Goal: Task Accomplishment & Management: Use online tool/utility

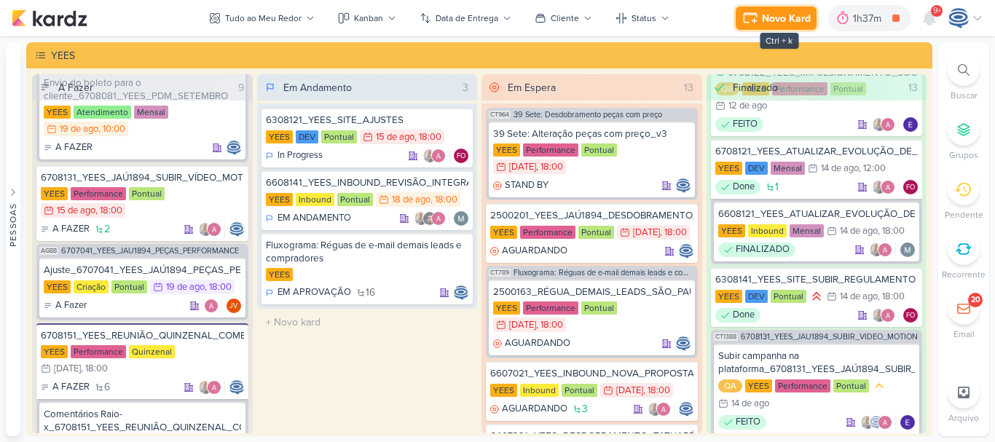
scroll to position [125, 0]
click at [764, 20] on div "Novo Kard" at bounding box center [786, 18] width 49 height 15
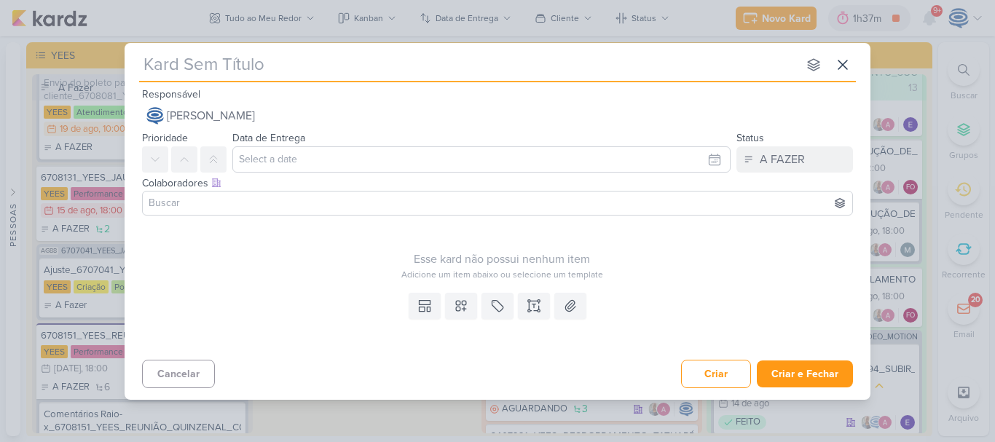
type input "8708181_HINES_VN MILLENNIUM_SUBIR_LISTA_LAL_CLIENTES"
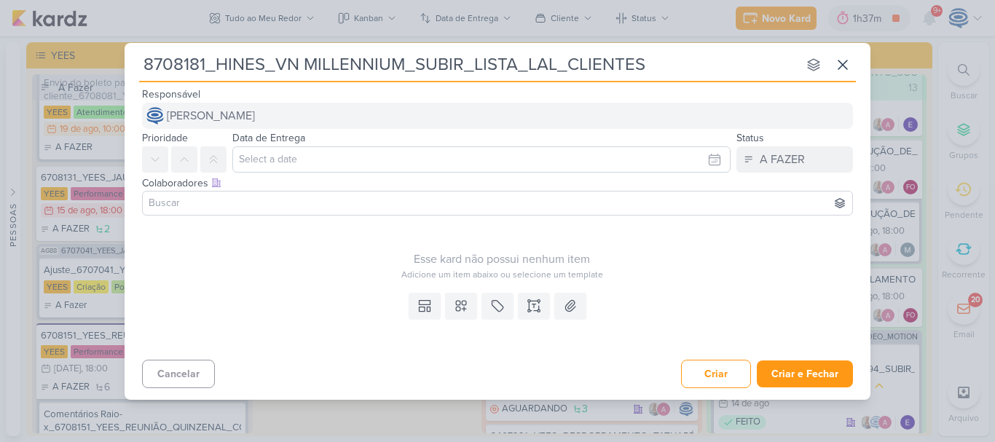
type input "8708181_HINES_VN MILLENNIUM_SUBIR_LISTA_LAL_CLIENTES"
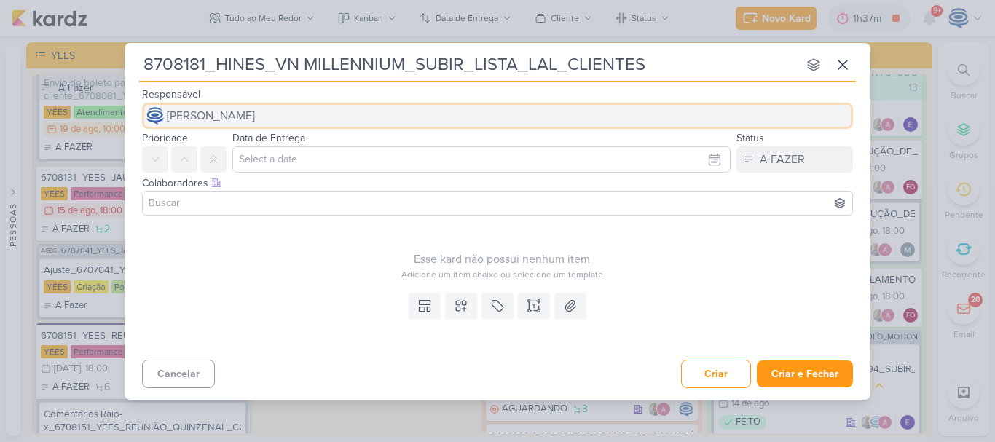
click at [255, 119] on span "[PERSON_NAME]" at bounding box center [211, 115] width 88 height 17
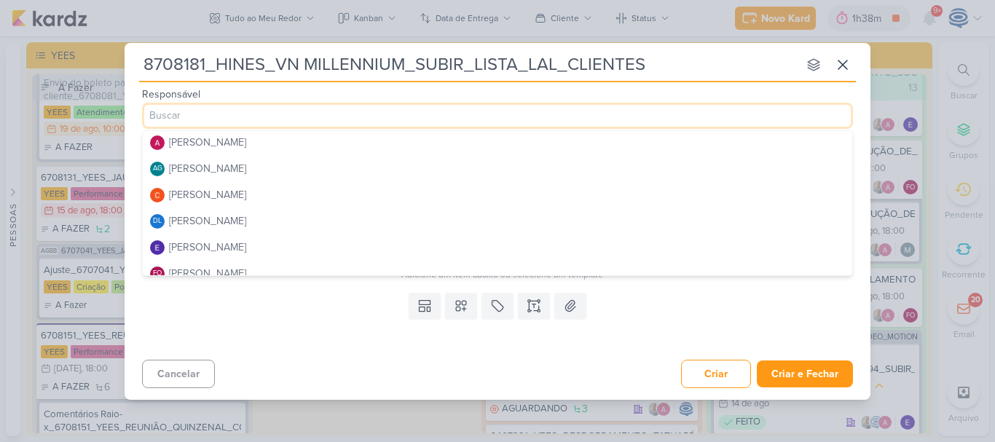
scroll to position [0, 0]
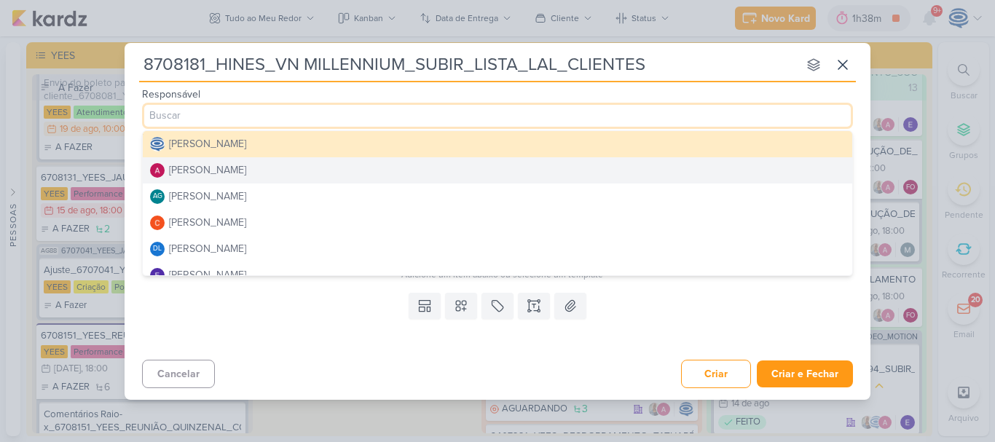
click at [246, 172] on div "[PERSON_NAME]" at bounding box center [207, 169] width 77 height 15
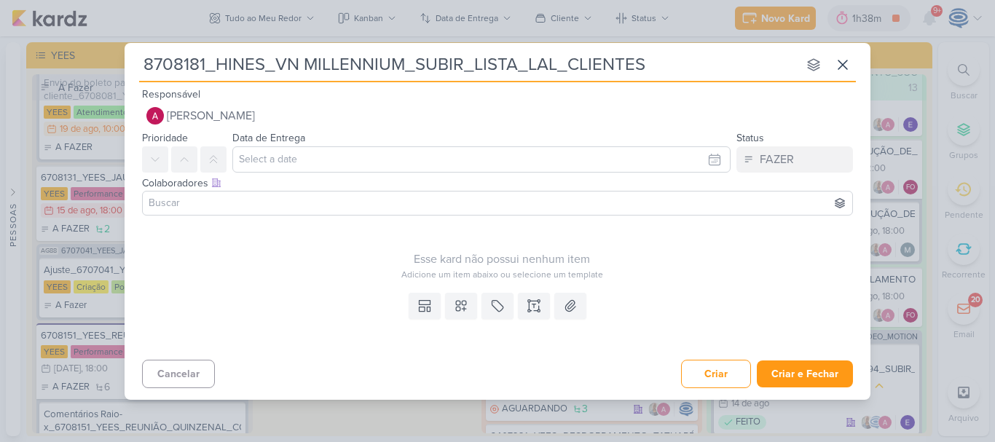
click at [253, 201] on input at bounding box center [497, 202] width 703 height 17
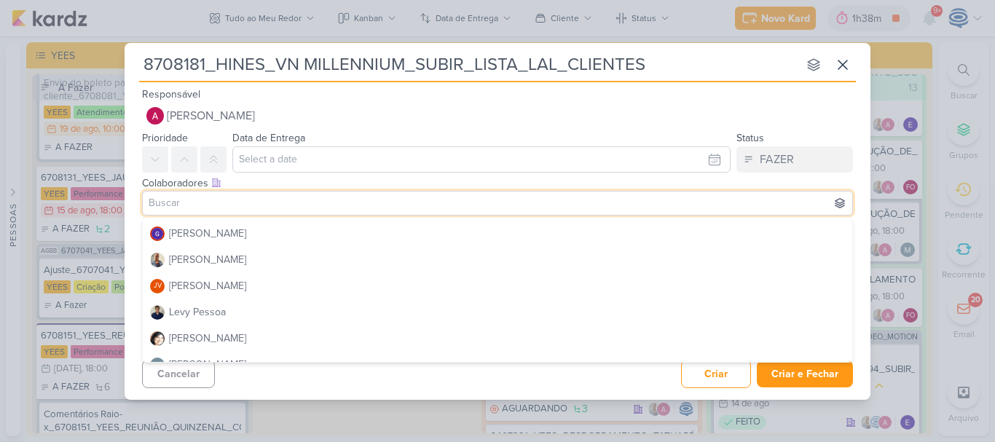
scroll to position [183, 0]
click at [242, 265] on button "[PERSON_NAME]" at bounding box center [497, 258] width 709 height 26
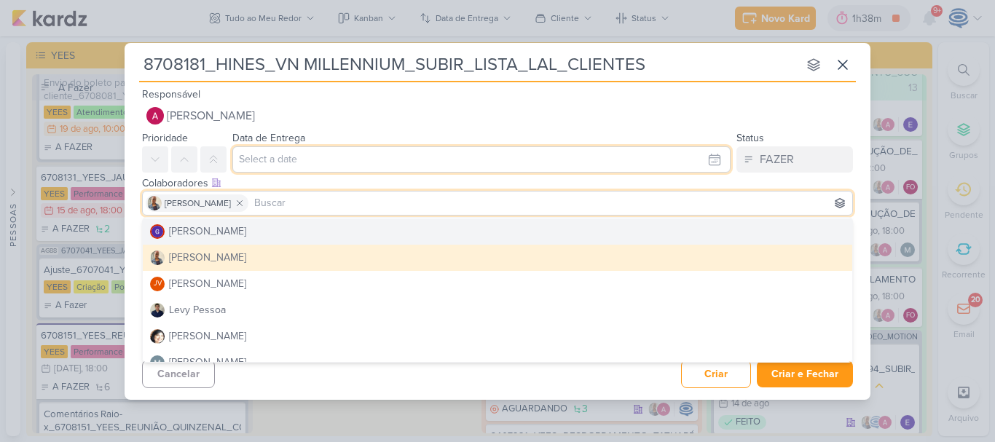
click at [266, 163] on input "text" at bounding box center [481, 159] width 498 height 26
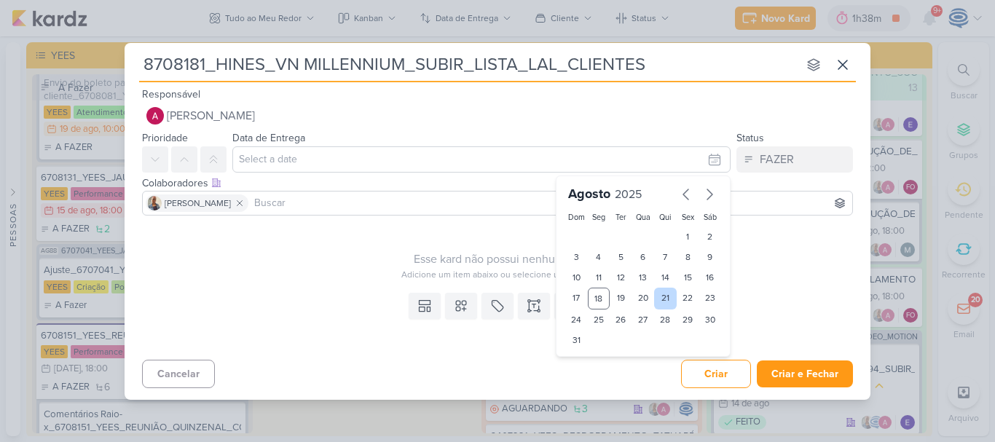
click at [664, 299] on div "21" at bounding box center [665, 299] width 23 height 22
type input "[DATE] 23:59"
click at [594, 366] on select "00 01 02 03 04 05 06 07 08 09 10 11 12 13 14 15 16 17 18 19 20 21 22 23" at bounding box center [598, 364] width 20 height 17
select select "18"
click at [588, 356] on select "00 01 02 03 04 05 06 07 08 09 10 11 12 13 14 15 16 17 18 19 20 21 22 23" at bounding box center [598, 364] width 20 height 17
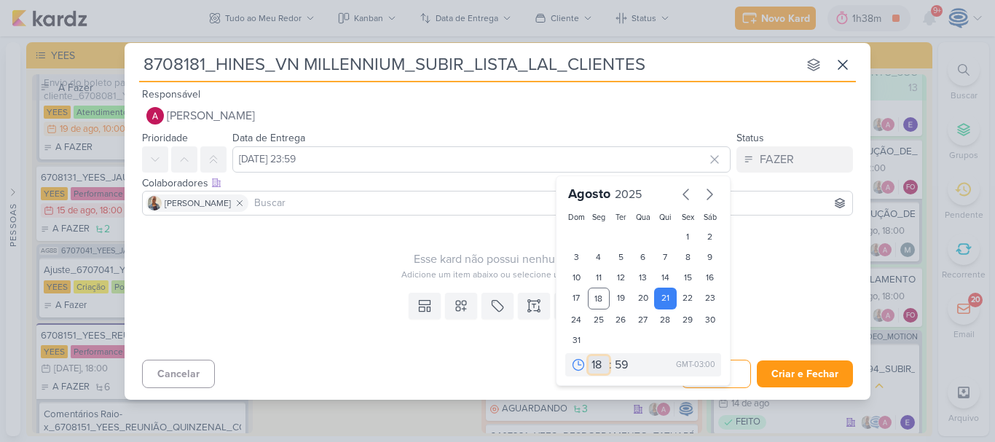
type input "[DATE] 18:59"
click at [617, 364] on select "00 05 10 15 20 25 30 35 40 45 50 55 59" at bounding box center [622, 364] width 20 height 17
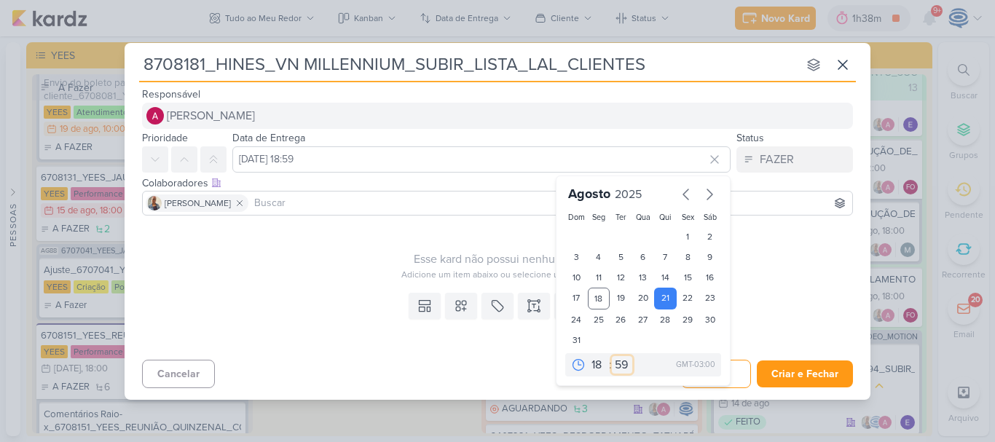
select select "0"
click at [612, 356] on select "00 05 10 15 20 25 30 35 40 45 50 55 59" at bounding box center [622, 364] width 20 height 17
type input "[DATE] 18:00"
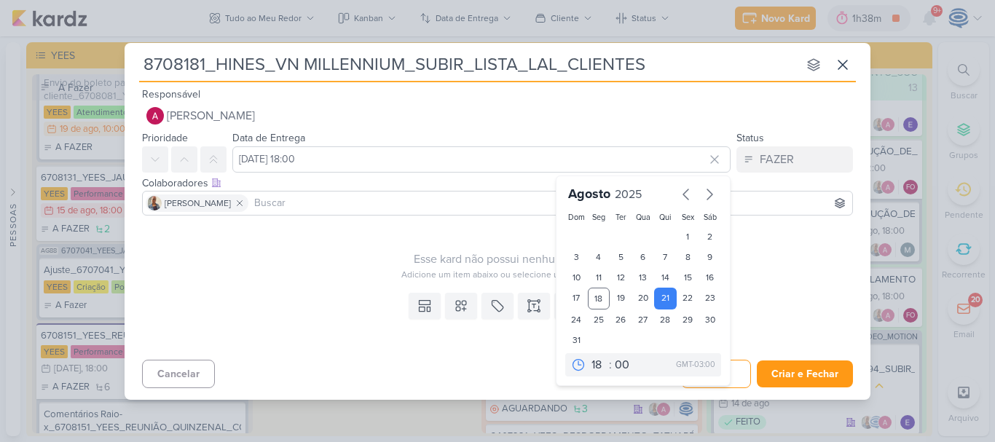
click at [323, 218] on div "Colaboradores Este kard pode ser visível a usuários da sua organização Este kar…" at bounding box center [498, 197] width 746 height 49
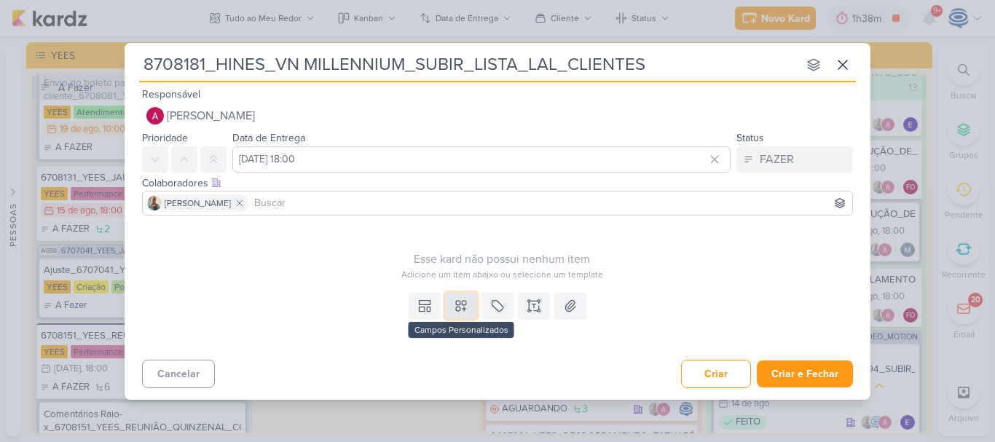
click at [451, 305] on button at bounding box center [461, 306] width 32 height 26
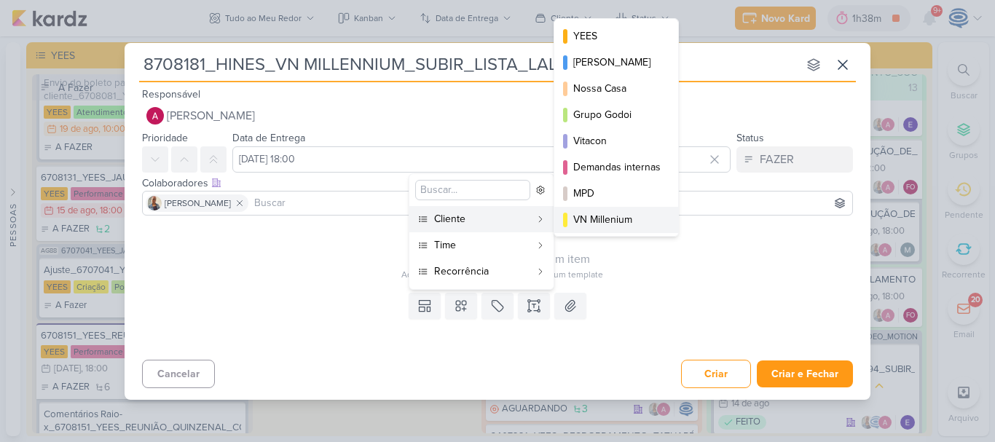
click at [595, 226] on div "VN Millenium" at bounding box center [616, 219] width 87 height 15
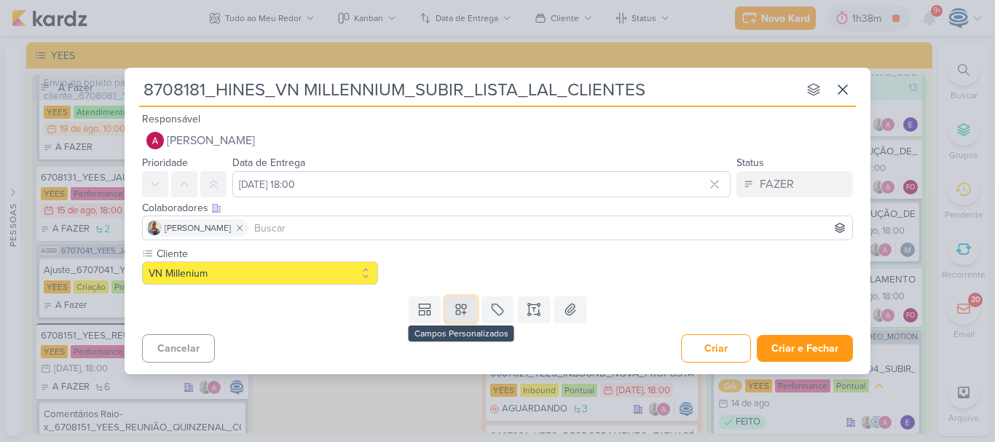
click at [458, 312] on icon at bounding box center [461, 309] width 15 height 15
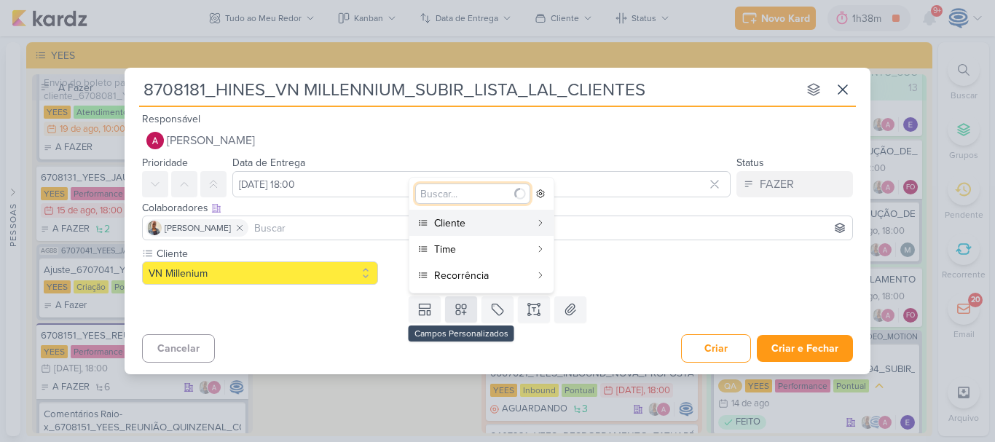
click at [458, 312] on icon at bounding box center [461, 309] width 15 height 15
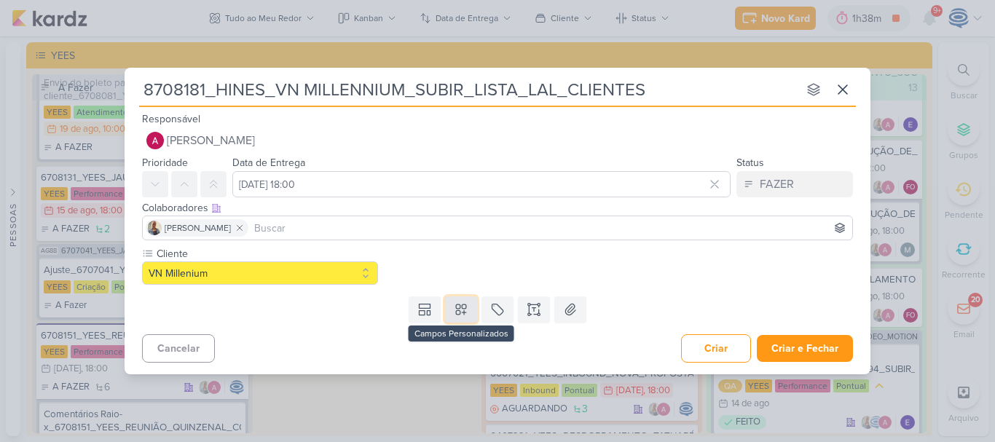
click at [459, 306] on icon at bounding box center [461, 309] width 15 height 15
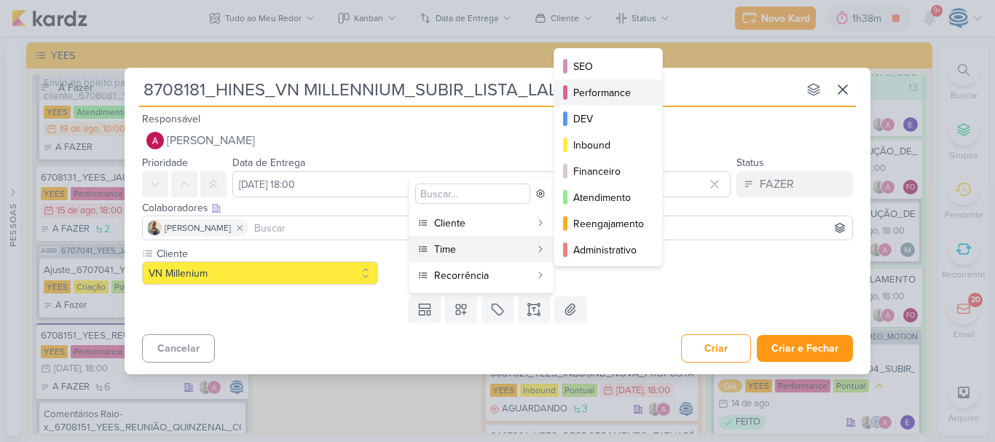
click at [593, 90] on div "Performance" at bounding box center [608, 92] width 71 height 15
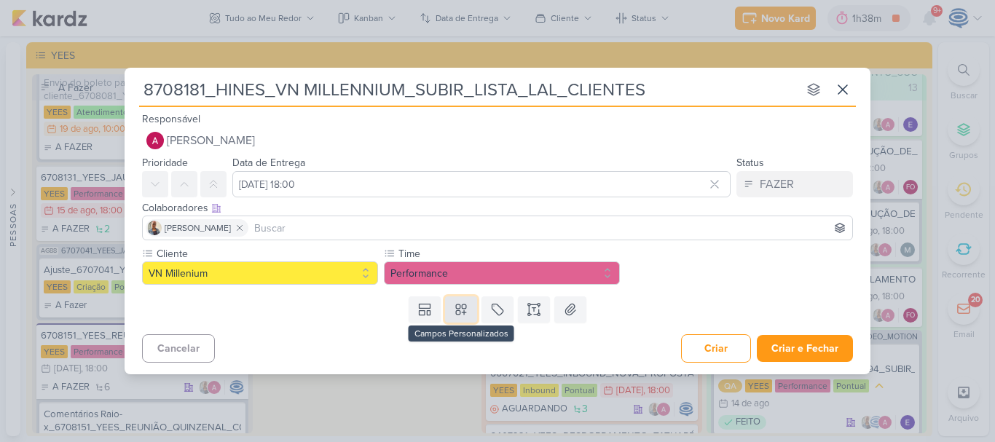
click at [456, 315] on icon at bounding box center [461, 309] width 15 height 15
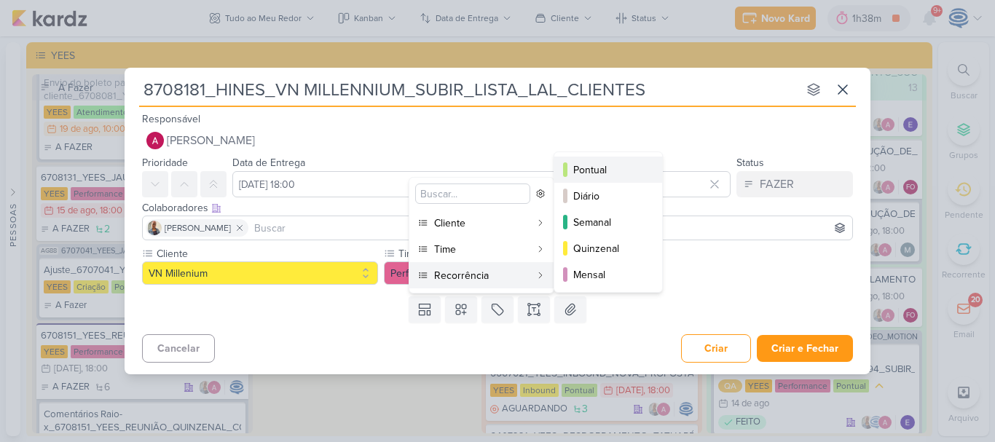
click at [608, 162] on div "Pontual" at bounding box center [608, 169] width 71 height 15
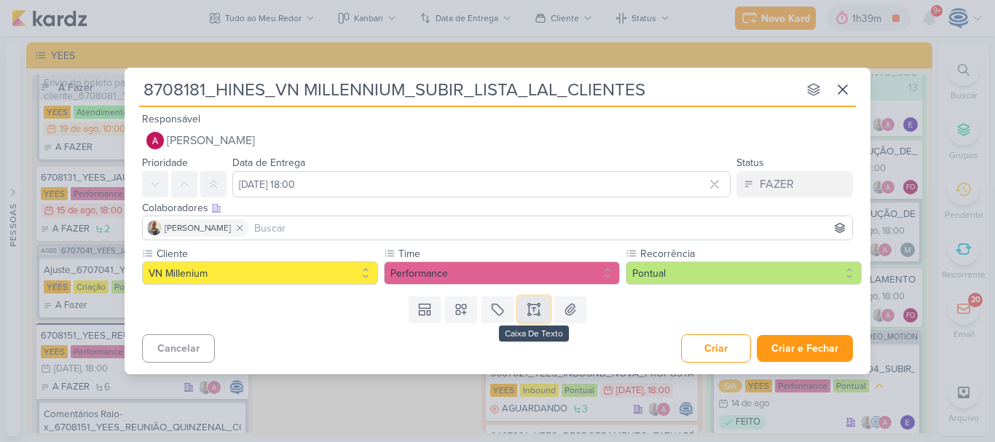
click at [535, 303] on icon at bounding box center [533, 309] width 15 height 15
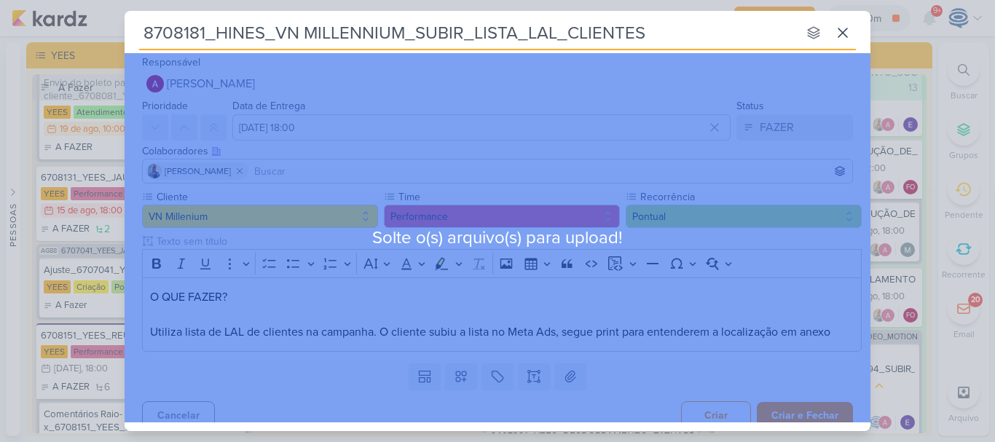
scroll to position [10, 0]
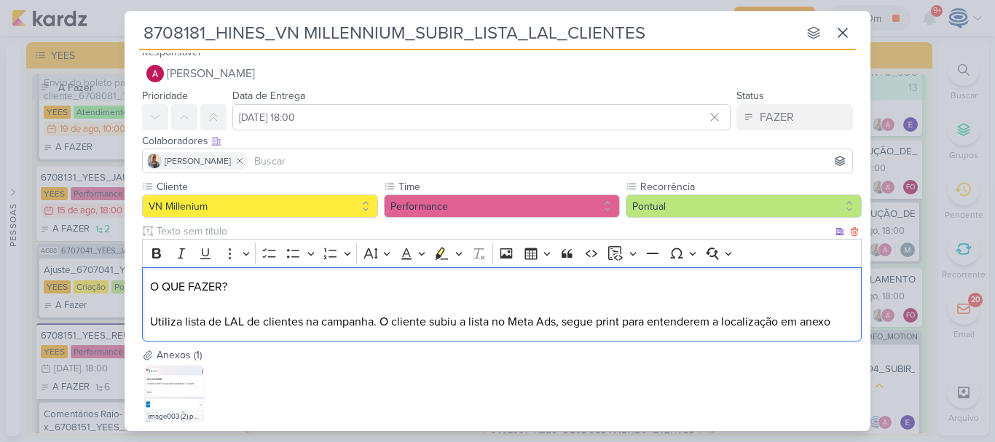
click at [385, 291] on p "O QUE FAZER? Utiliza lista de LAL de clientes na campanha. O cliente subiu a li…" at bounding box center [502, 304] width 704 height 52
click at [841, 320] on p "O QUE FAZER? Utiliza lista de LAL de clientes na campanha. O cliente subiu a li…" at bounding box center [502, 304] width 704 height 52
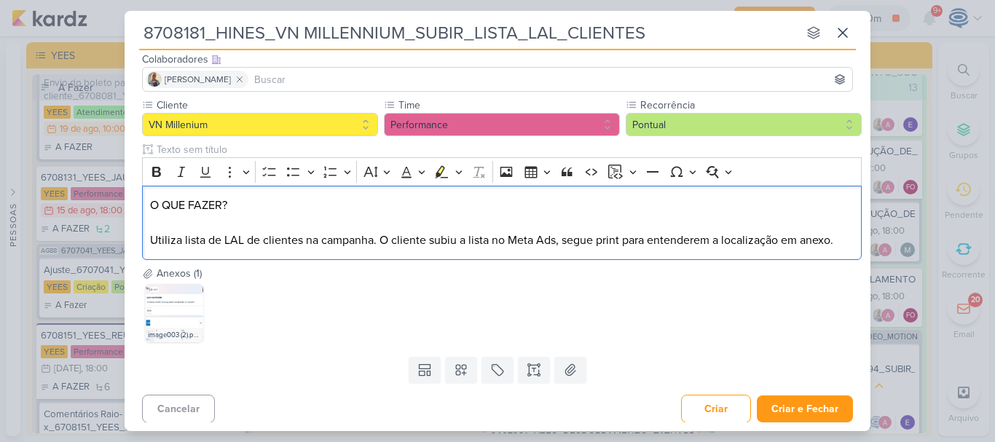
scroll to position [95, 0]
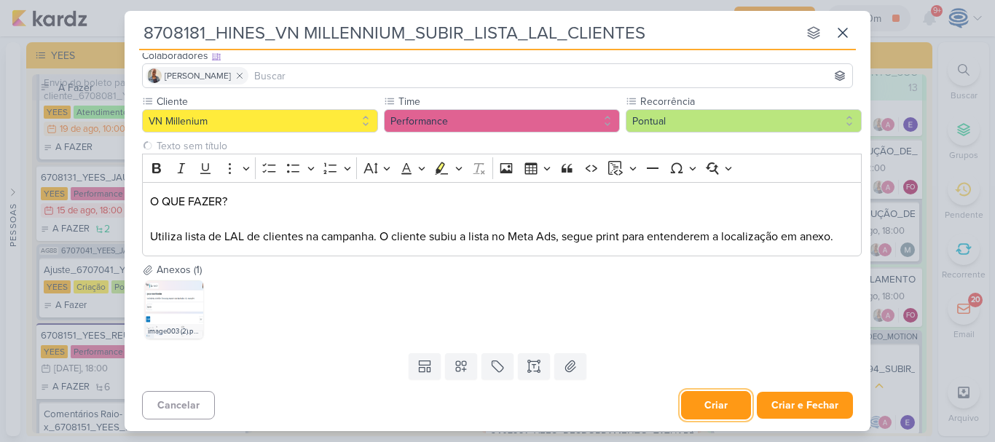
click at [708, 408] on button "Criar" at bounding box center [716, 405] width 70 height 28
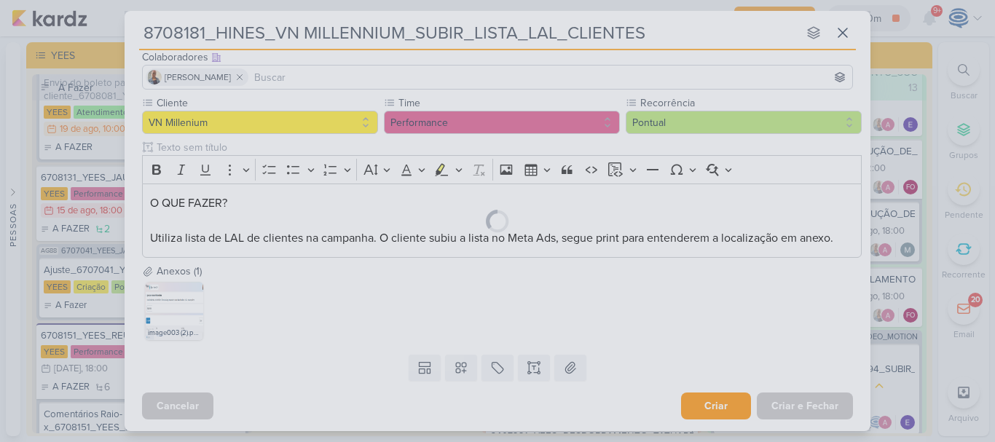
scroll to position [94, 0]
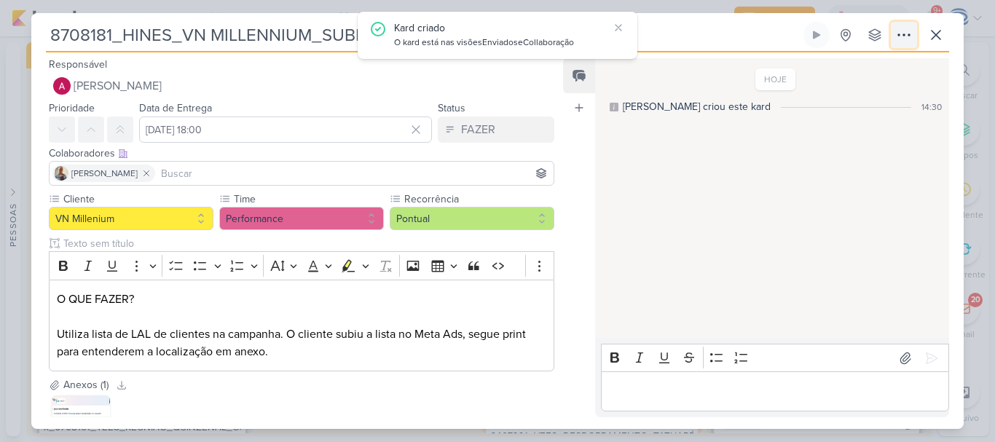
click at [913, 38] on button at bounding box center [903, 35] width 26 height 26
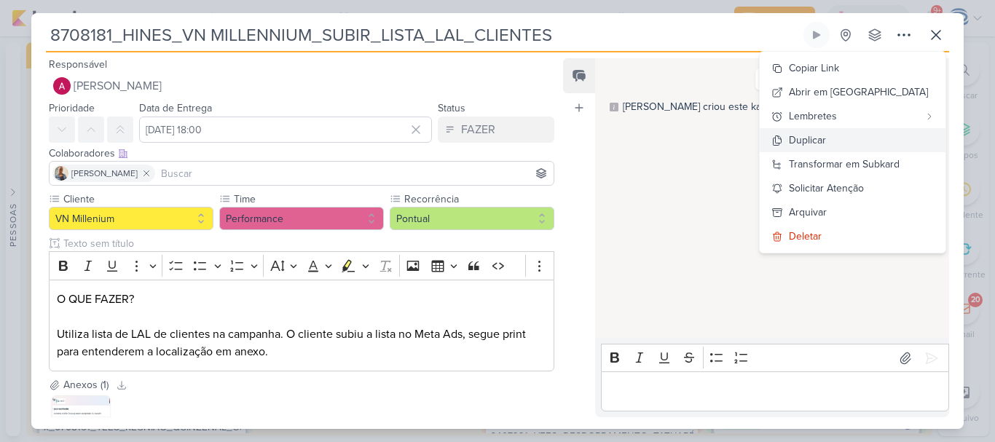
click at [849, 150] on button "Duplicar" at bounding box center [852, 140] width 186 height 24
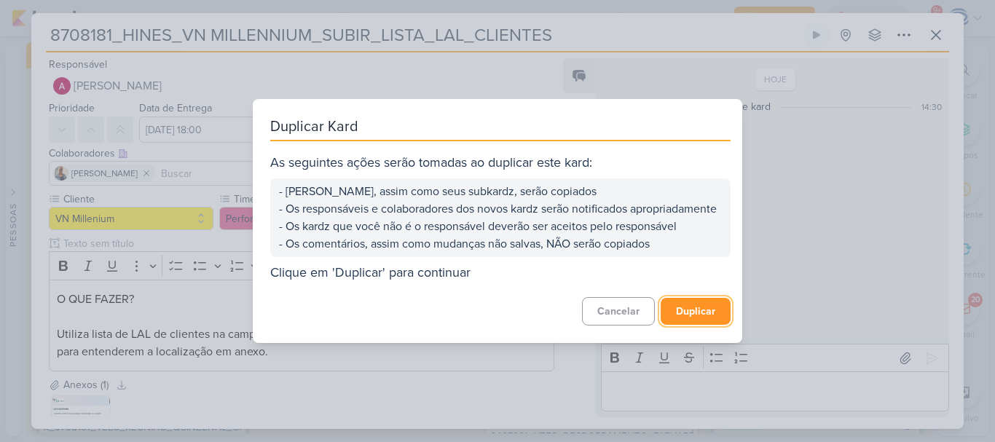
click at [687, 322] on button "Duplicar" at bounding box center [695, 311] width 70 height 27
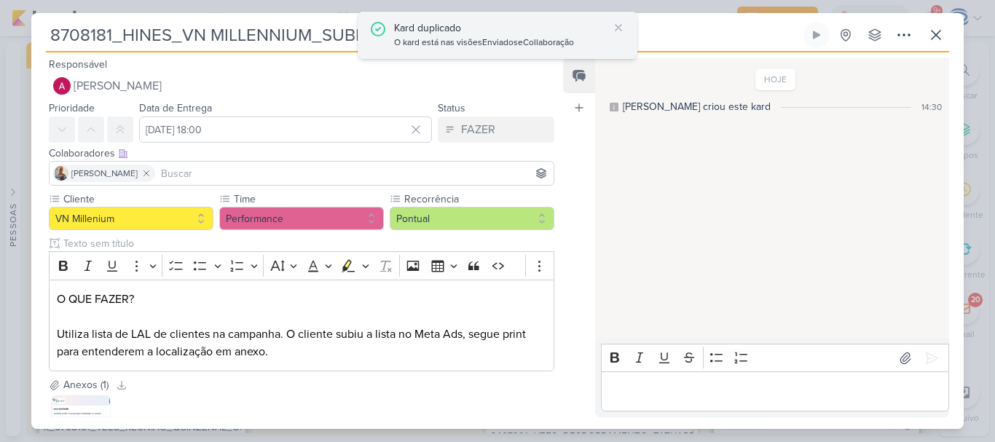
click at [523, 36] on div "O kard está nas visões Enviados e Collaboração" at bounding box center [501, 43] width 214 height 15
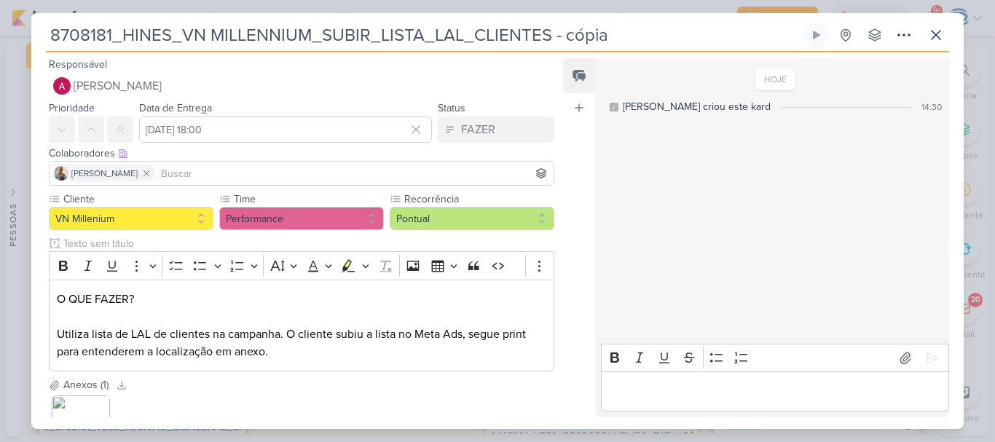
drag, startPoint x: 624, startPoint y: 37, endPoint x: 558, endPoint y: 31, distance: 65.8
click at [558, 31] on input "8708181_HINES_VN MILLENNIUM_SUBIR_LISTA_LAL_CLIENTES - cópia" at bounding box center [423, 35] width 754 height 26
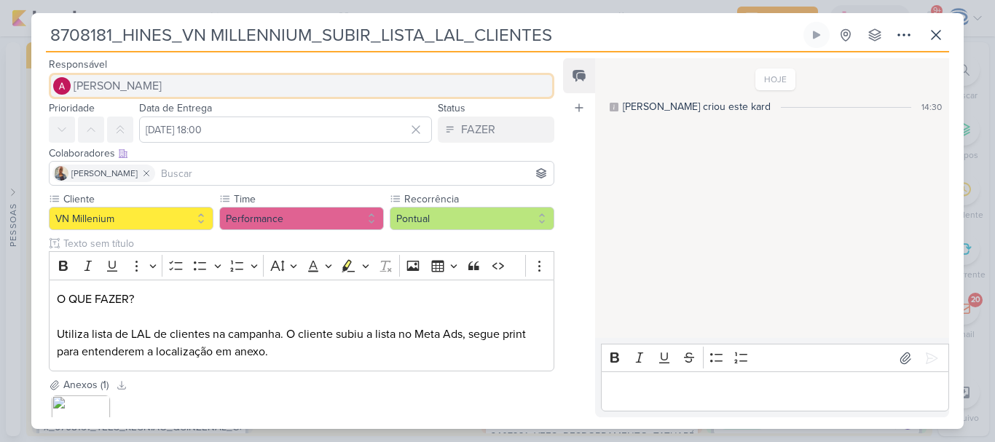
click at [237, 82] on button "[PERSON_NAME]" at bounding box center [301, 86] width 505 height 26
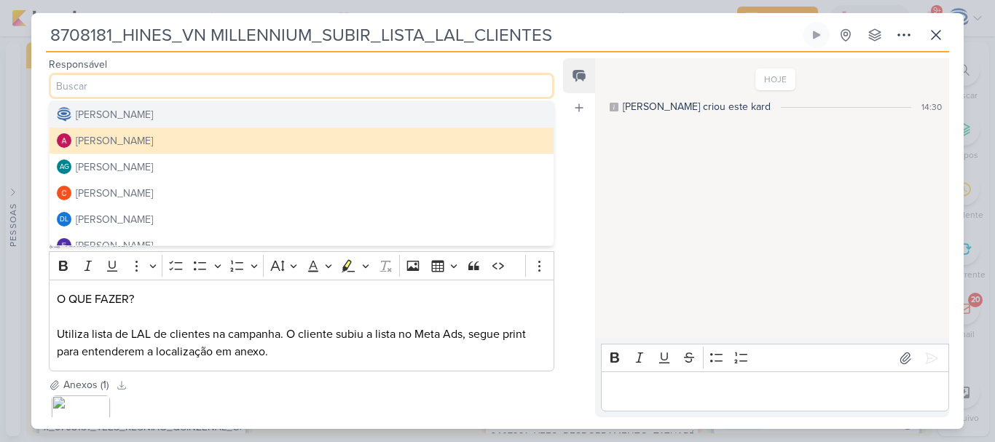
click at [574, 157] on div "Feed Atrelar email Solte o email para atrelar ao kard" at bounding box center [579, 237] width 32 height 359
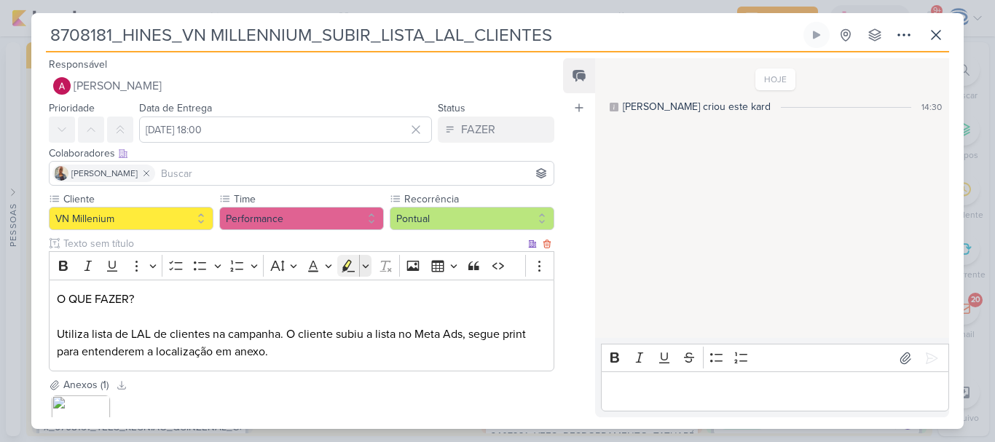
scroll to position [120, 0]
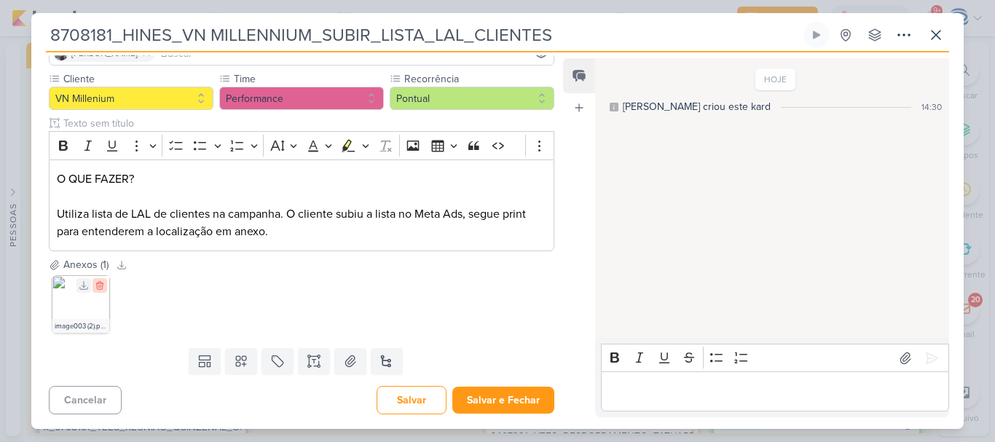
click at [102, 285] on icon at bounding box center [100, 285] width 10 height 10
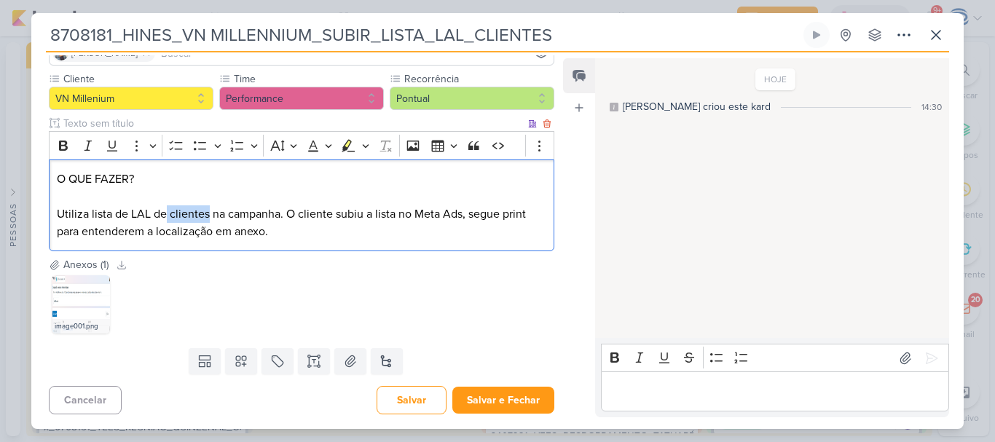
drag, startPoint x: 166, startPoint y: 215, endPoint x: 209, endPoint y: 210, distance: 43.3
click at [209, 210] on p "O QUE FAZER? Utiliza lista de LAL de clientes na campanha. O cliente subiu a li…" at bounding box center [301, 205] width 489 height 70
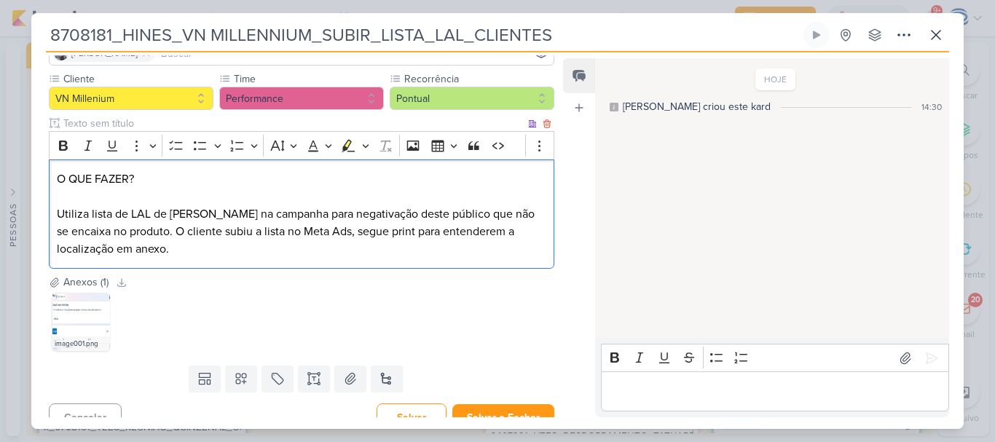
click at [234, 263] on div "O QUE FAZER? Utiliza lista de LAL de [PERSON_NAME] na campanha para negativação…" at bounding box center [301, 214] width 505 height 110
click at [66, 314] on img at bounding box center [81, 322] width 58 height 58
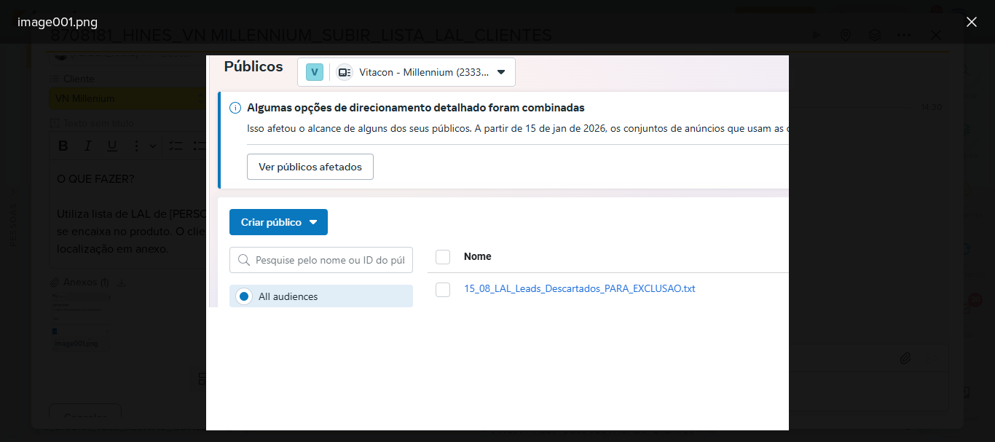
scroll to position [0, 0]
click at [883, 207] on div at bounding box center [497, 243] width 995 height 398
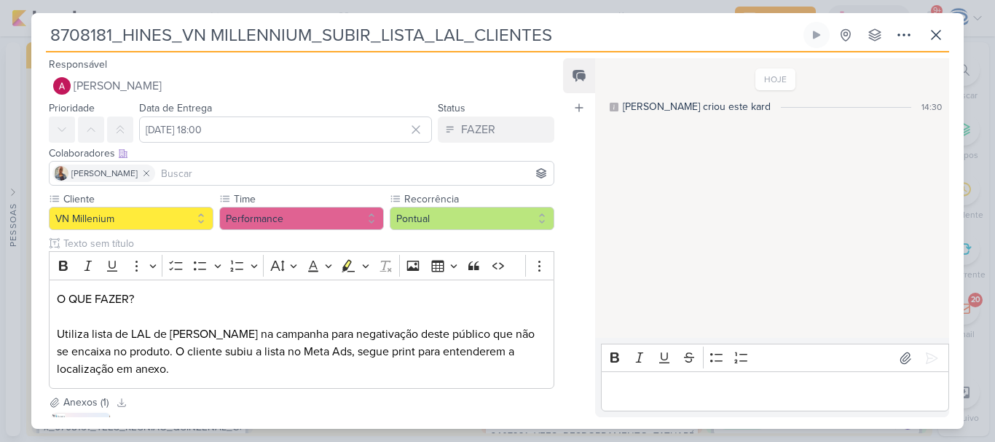
drag, startPoint x: 570, startPoint y: 33, endPoint x: 26, endPoint y: 36, distance: 543.9
click at [26, 36] on div "8708181_HINES_VN MILLENNIUM_SUBIR_LISTA_LAL_CLIENTES" at bounding box center [497, 221] width 995 height 442
paste input "2_HINES_VN MILLENNIUM_SUBIR_LISTA_LAL_NEGATIVAÇÃO"
type input "8708182_HINES_VN MILLENNIUM_SUBIR_LISTA_LAL_NEGATIVAÇÃO"
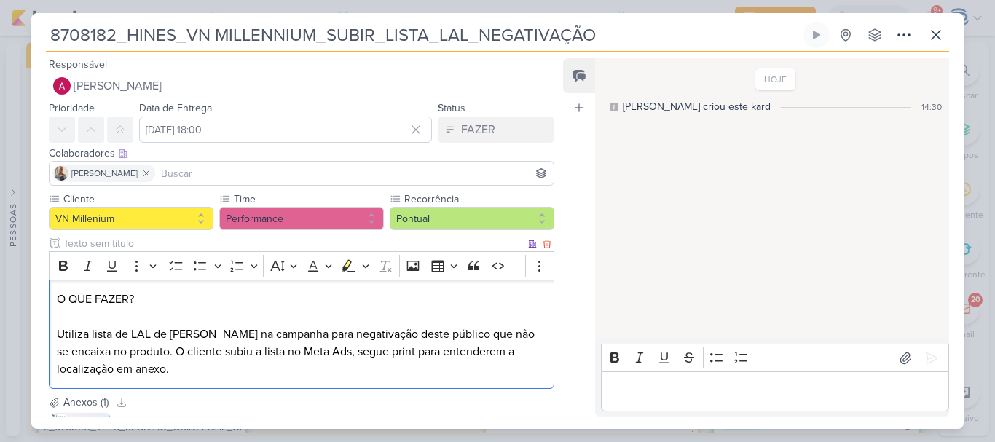
click at [360, 358] on p "O QUE FAZER? Utiliza lista de LAL de [PERSON_NAME] na campanha para negativação…" at bounding box center [301, 334] width 489 height 87
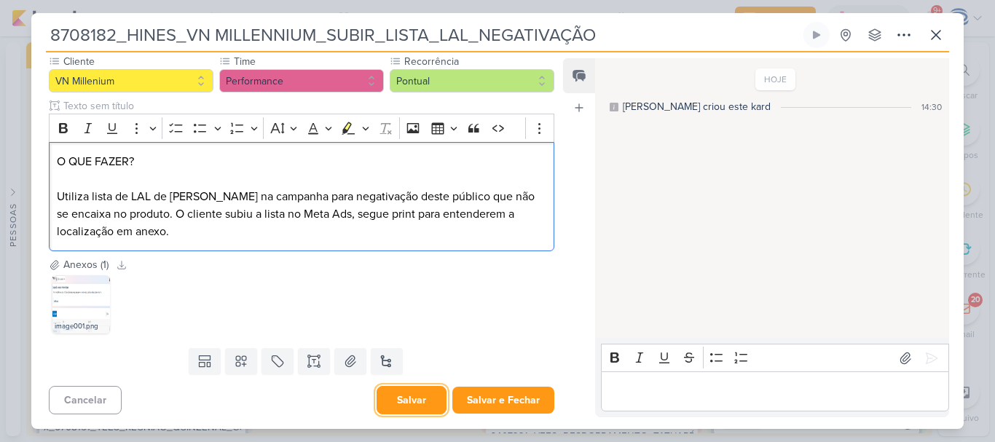
click at [408, 397] on button "Salvar" at bounding box center [411, 400] width 70 height 28
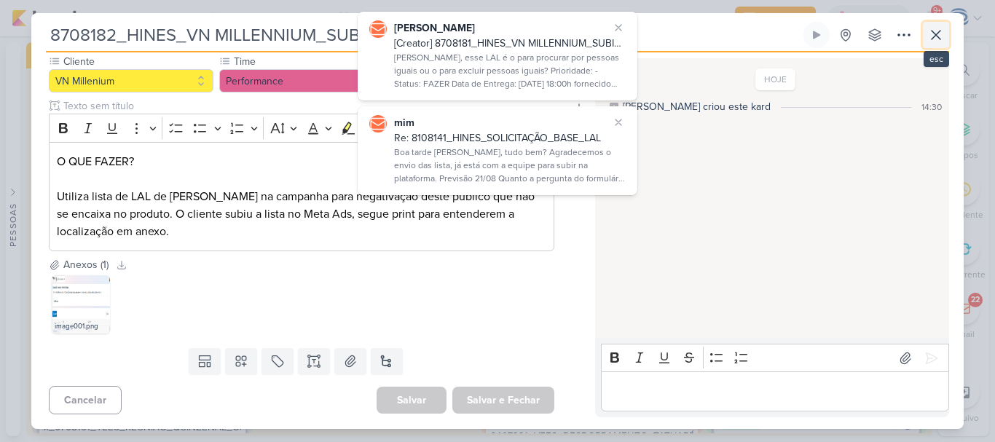
click at [942, 35] on icon at bounding box center [935, 34] width 17 height 17
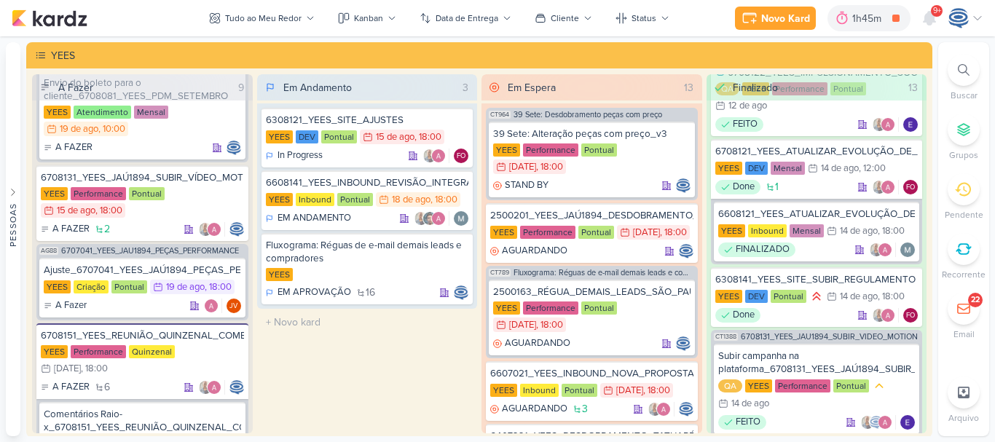
click at [965, 71] on icon at bounding box center [963, 70] width 12 height 12
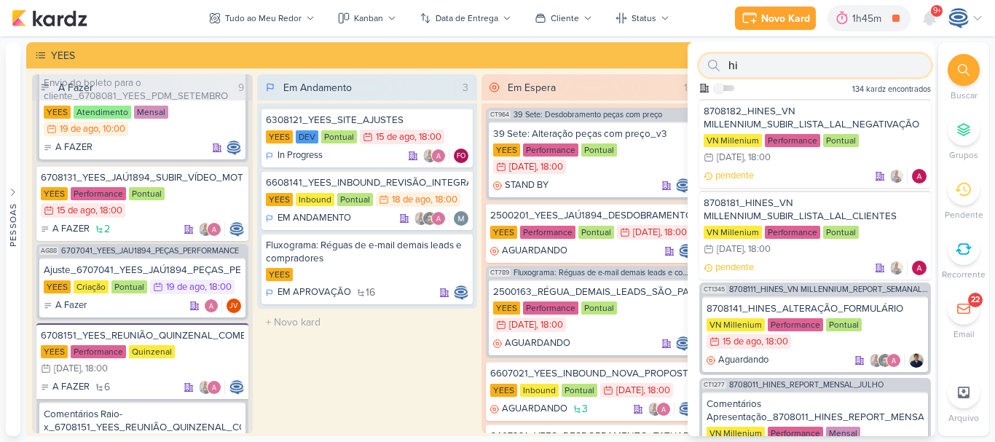
type input "h"
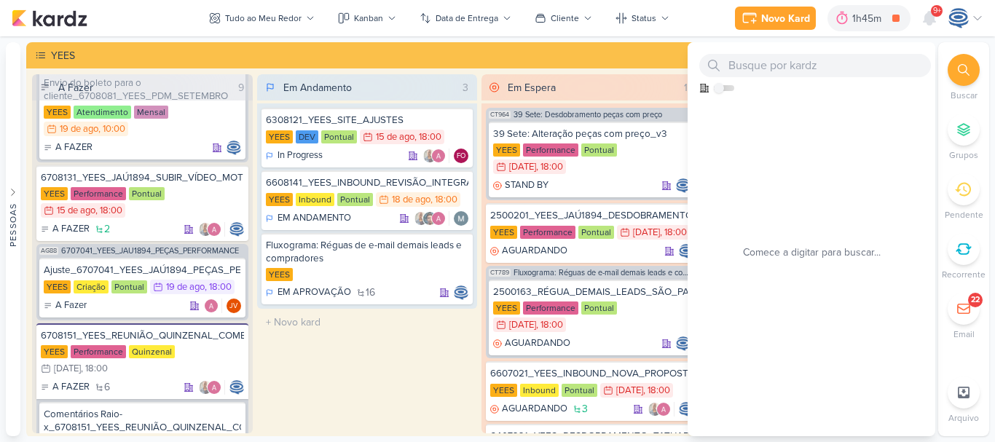
click at [965, 71] on icon at bounding box center [963, 70] width 12 height 12
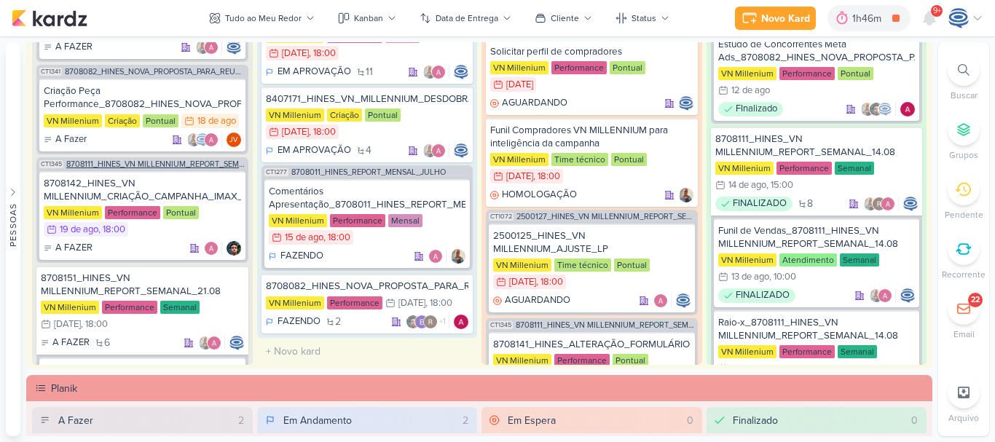
scroll to position [133, 0]
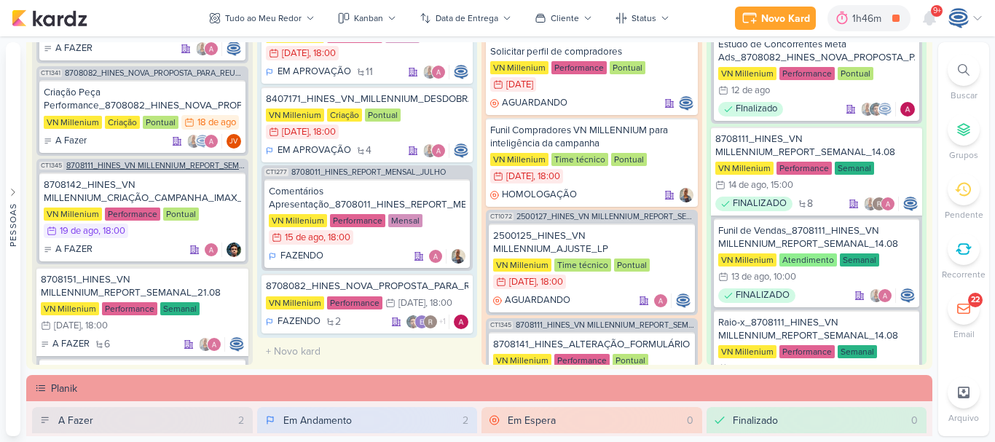
click at [138, 167] on span "8708111_HINES_VN MILLENNIUM_REPORT_SEMANAL_14.08" at bounding box center [155, 166] width 179 height 8
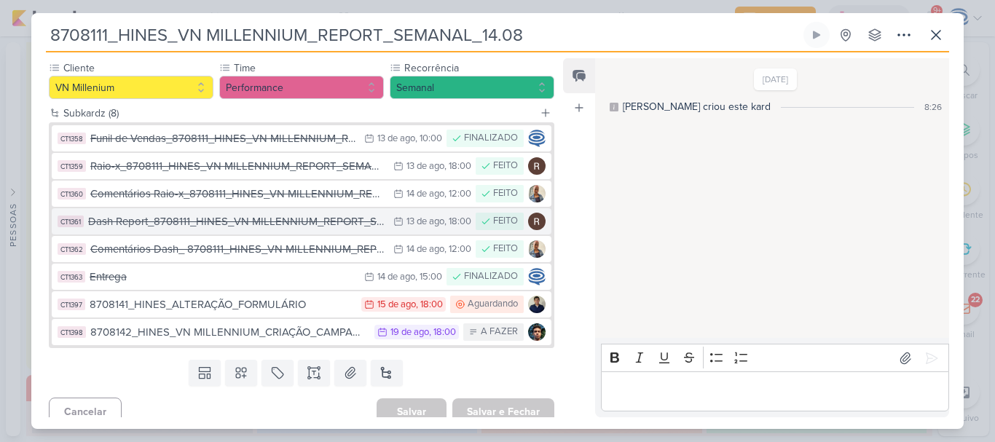
scroll to position [136, 0]
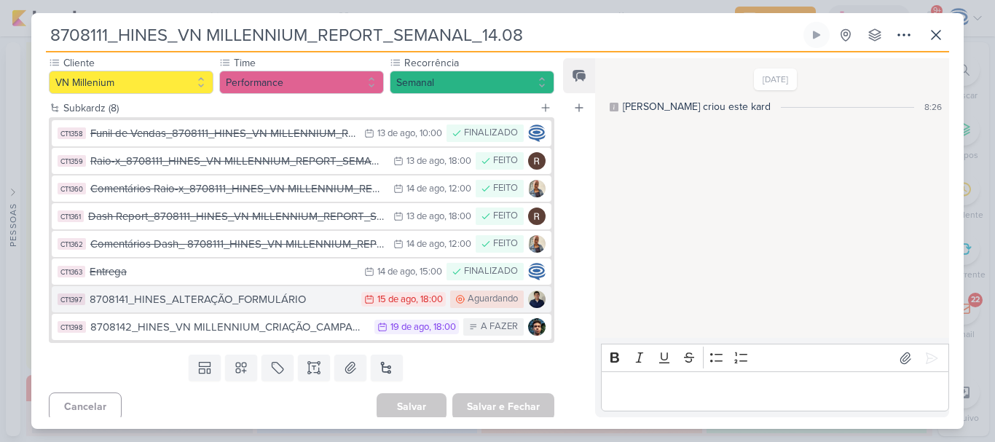
click at [303, 294] on div "8708141_HINES_ALTERAÇÃO_FORMULÁRIO" at bounding box center [222, 299] width 264 height 17
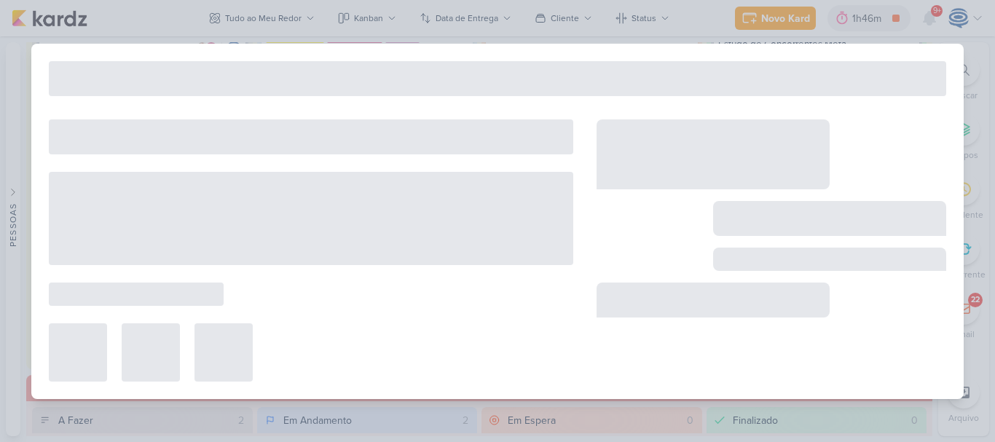
type input "8708141_HINES_ALTERAÇÃO_FORMULÁRIO"
type input "[DATE] 18:00"
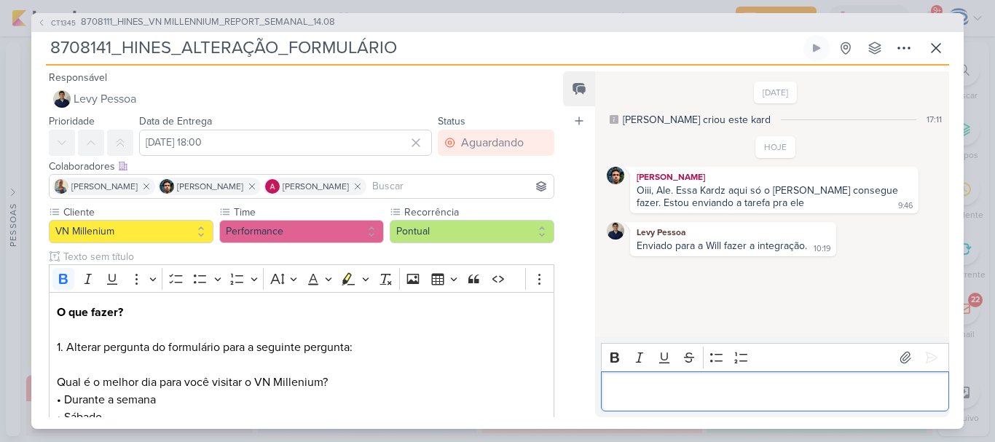
click at [794, 392] on p "Editor editing area: main" at bounding box center [774, 390] width 333 height 17
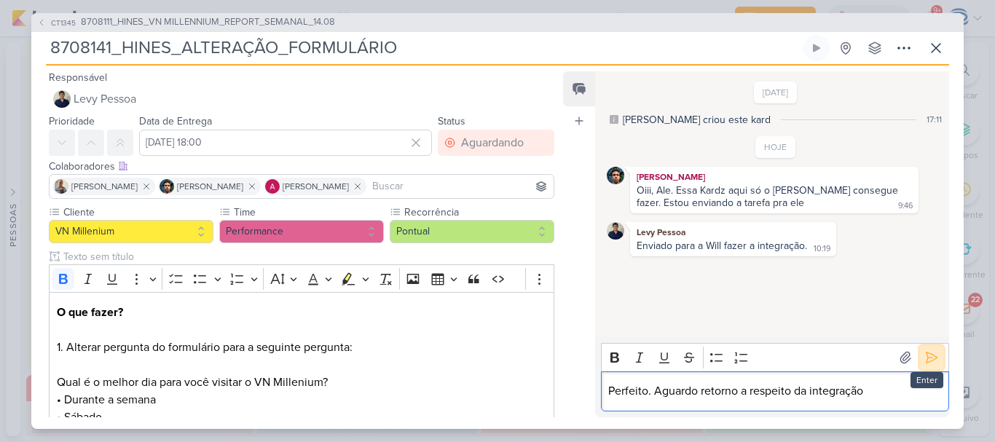
click at [924, 359] on icon at bounding box center [931, 357] width 15 height 15
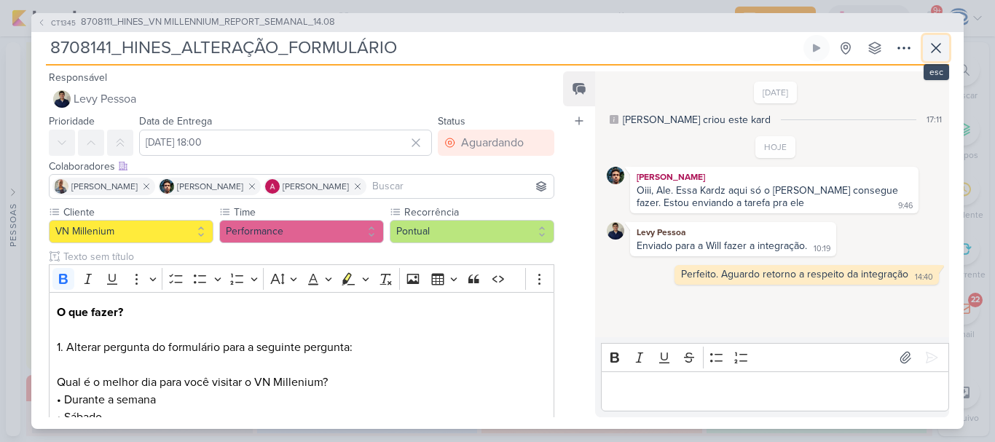
click at [932, 50] on icon at bounding box center [935, 47] width 17 height 17
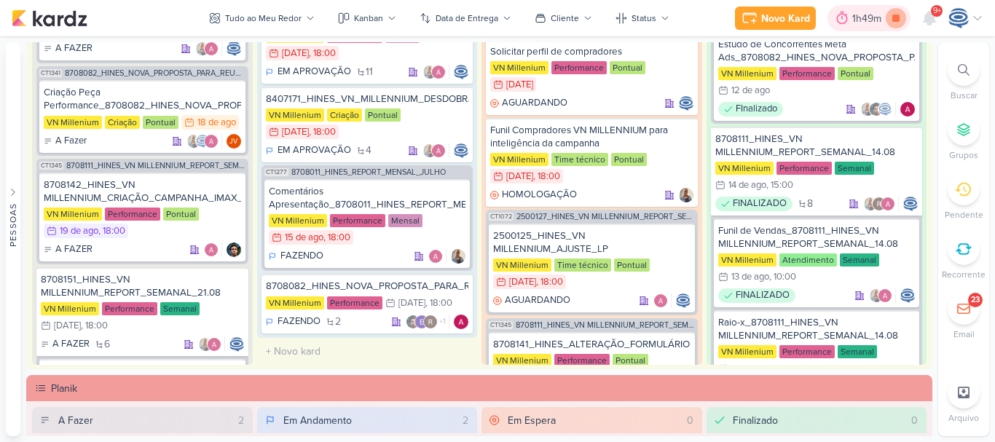
click at [886, 12] on icon at bounding box center [895, 18] width 20 height 20
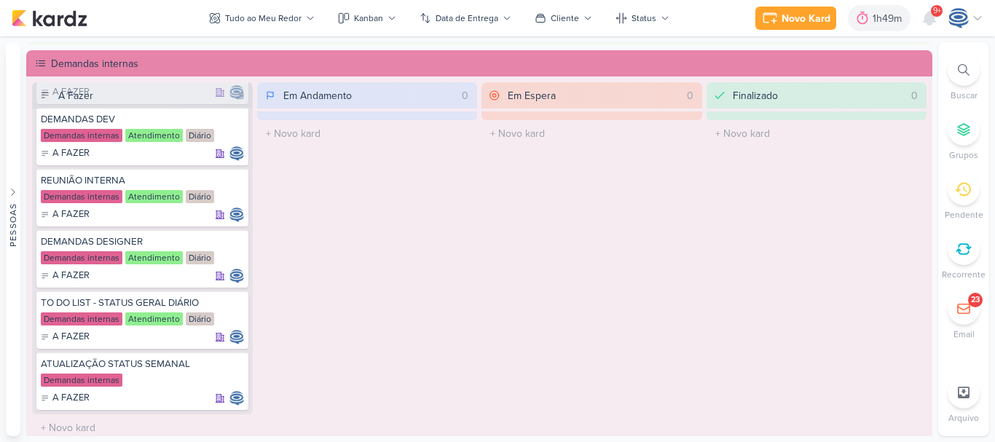
scroll to position [902, 0]
click at [226, 116] on div at bounding box center [234, 122] width 20 height 20
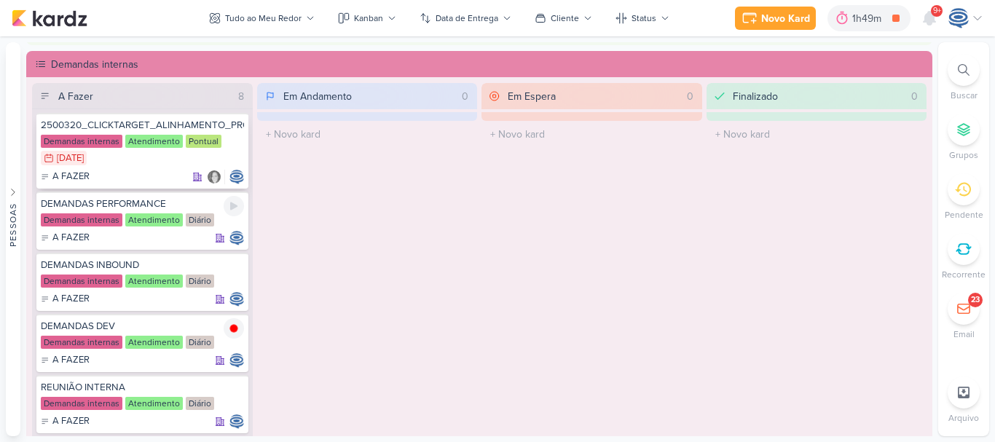
scroll to position [1, 0]
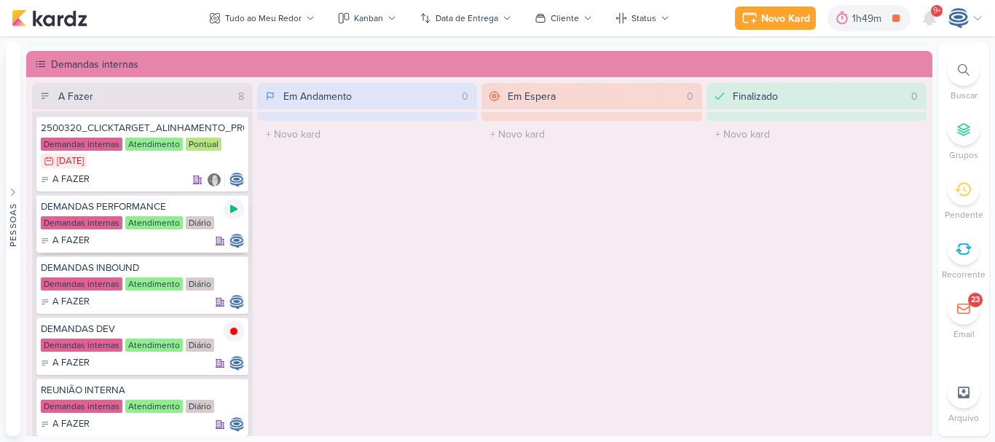
click at [230, 210] on icon at bounding box center [233, 209] width 7 height 8
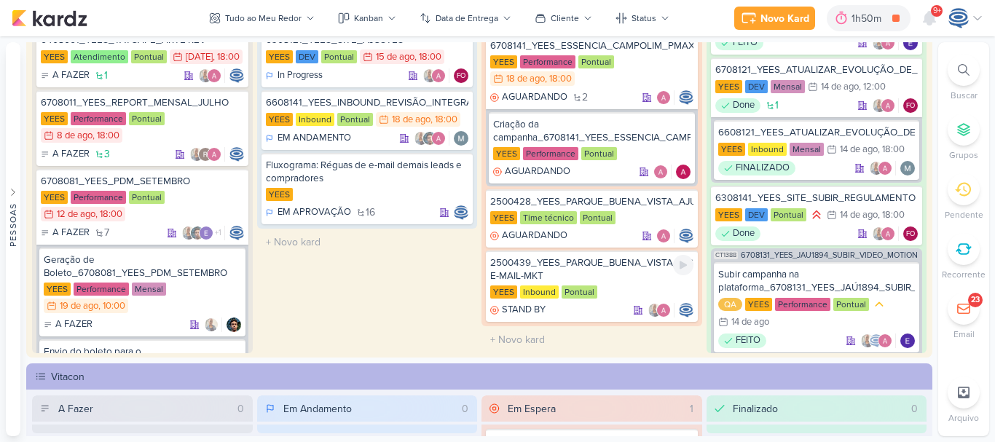
scroll to position [896, 0]
click at [628, 162] on div "YEES Performance Pontual" at bounding box center [591, 154] width 197 height 15
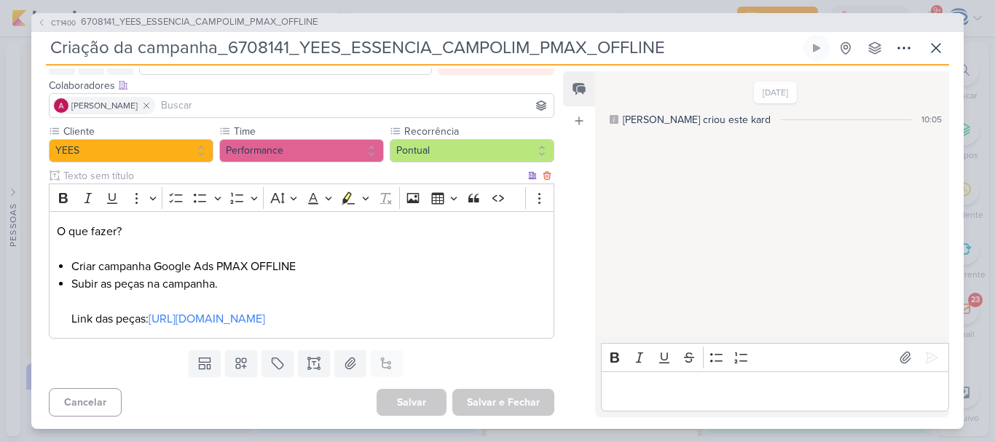
scroll to position [100, 0]
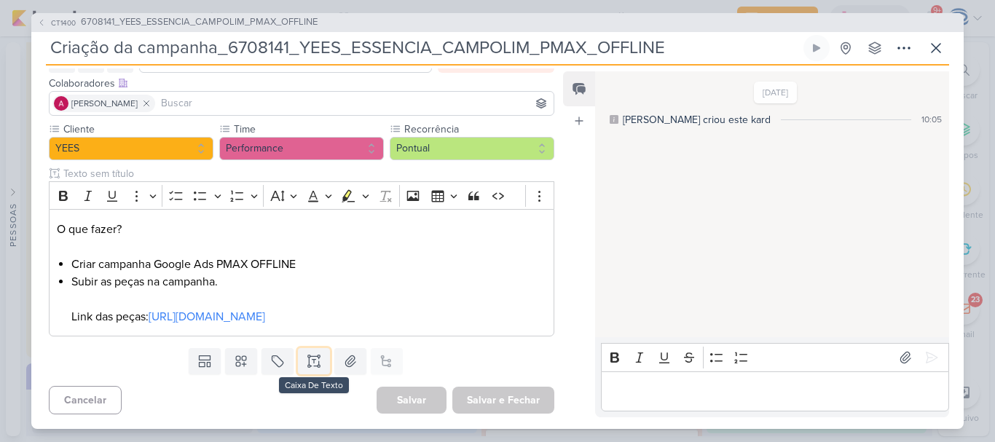
drag, startPoint x: 323, startPoint y: 374, endPoint x: 315, endPoint y: 285, distance: 89.2
click at [315, 285] on div "Responsável [PERSON_NAME] Nenhum contato encontrado create new contact Novo Con…" at bounding box center [295, 242] width 529 height 349
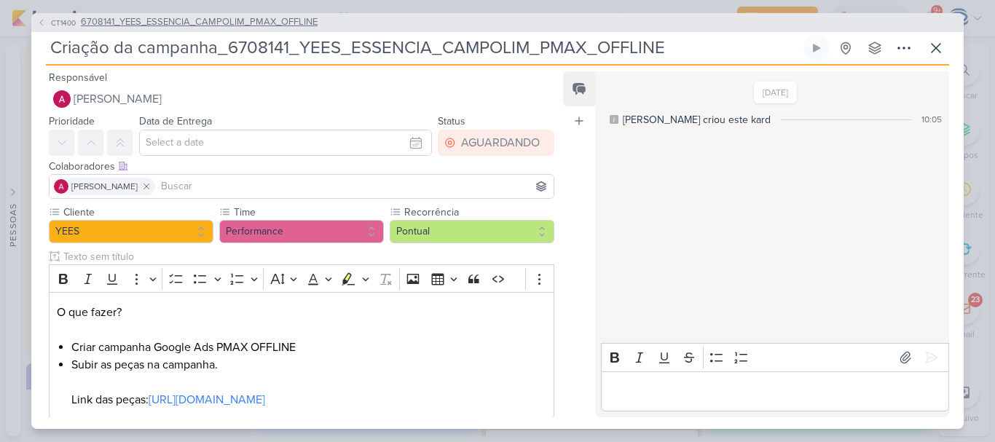
click at [248, 20] on span "6708141_YEES_ESSENCIA_CAMPOLIM_PMAX_OFFLINE" at bounding box center [199, 22] width 237 height 15
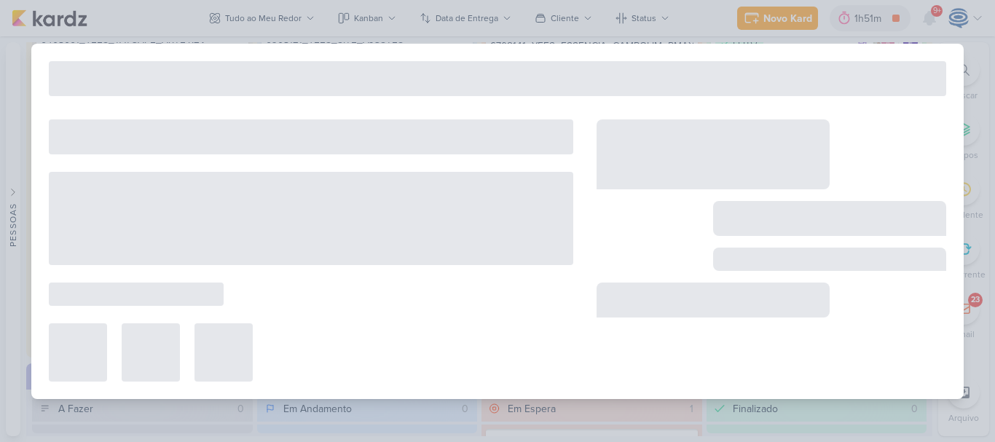
type input "6708141_YEES_ESSENCIA_CAMPOLIM_PMAX_OFFLINE"
type input "[DATE] 18:00"
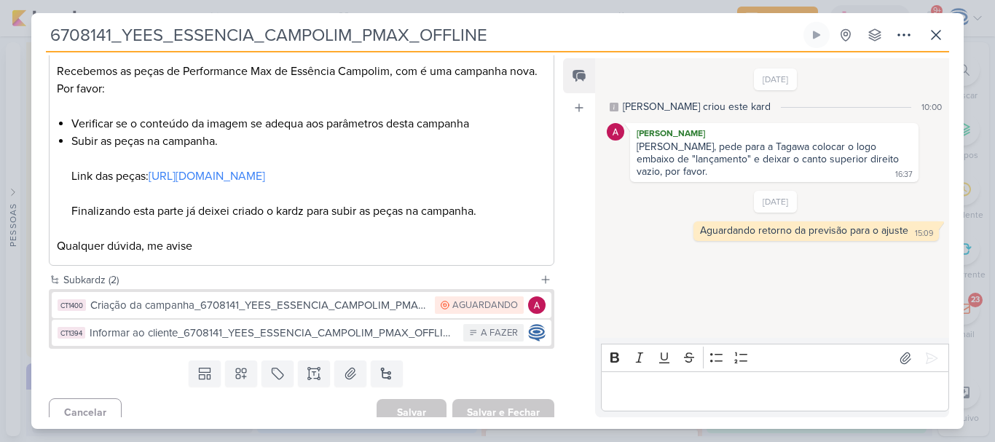
scroll to position [266, 0]
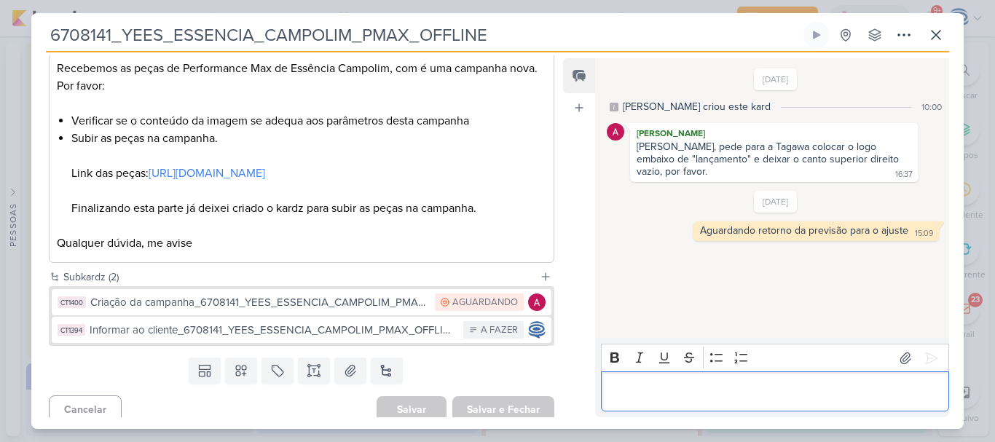
click at [620, 393] on p "Editor editing area: main" at bounding box center [774, 391] width 333 height 17
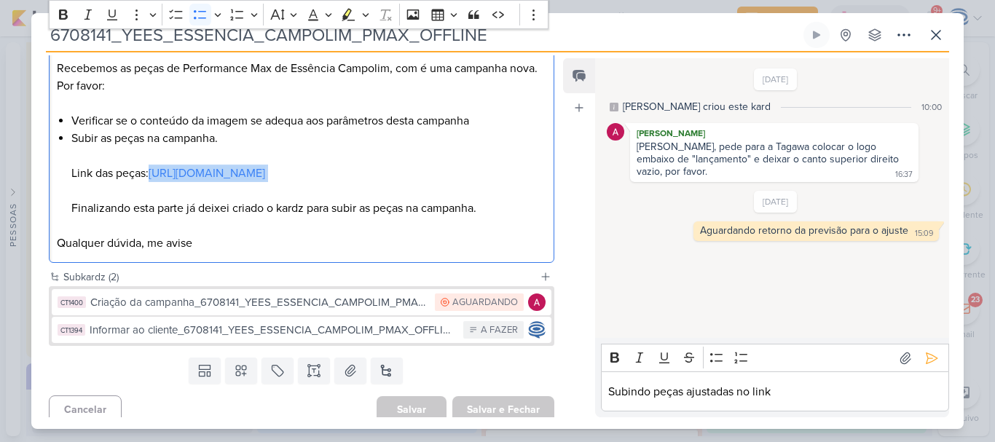
drag, startPoint x: 488, startPoint y: 184, endPoint x: 54, endPoint y: 194, distance: 434.0
click at [54, 194] on div "O que fazer? Recebemos as peças de Performance Max de Essência Campolim, com é …" at bounding box center [301, 139] width 505 height 250
copy li "[URL][DOMAIN_NAME]"
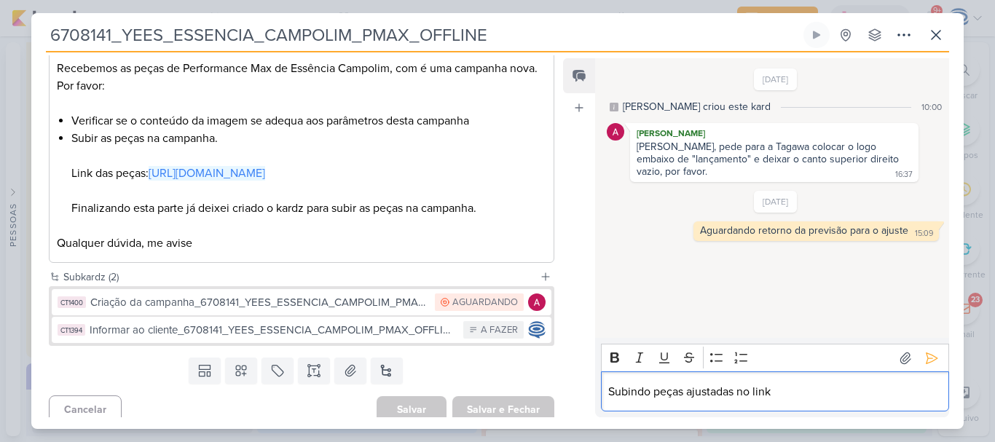
click at [836, 392] on p "Subindo peças ajustadas no link" at bounding box center [774, 391] width 333 height 17
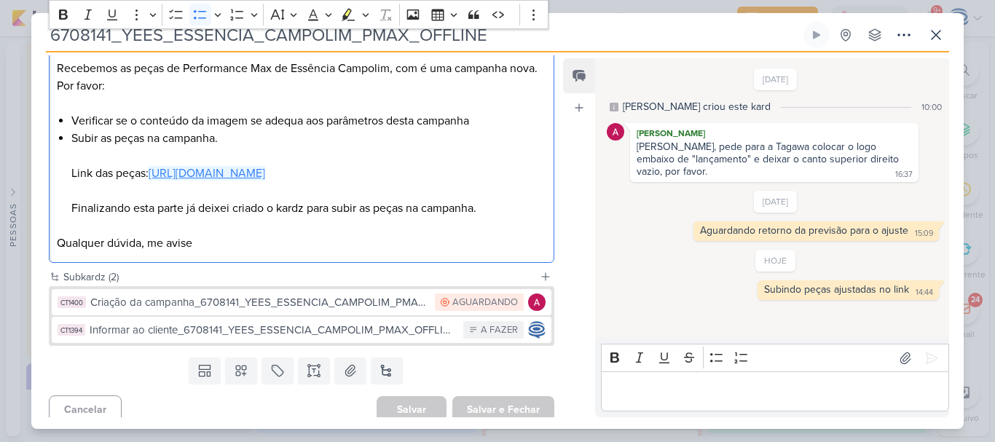
drag, startPoint x: 321, startPoint y: 183, endPoint x: 324, endPoint y: 194, distance: 12.0
click at [324, 194] on li "Subir as peças na campanha. Link das peças: [URL][DOMAIN_NAME] Finalizando esta…" at bounding box center [308, 182] width 475 height 105
click at [265, 181] on link "[URL][DOMAIN_NAME]" at bounding box center [207, 173] width 116 height 15
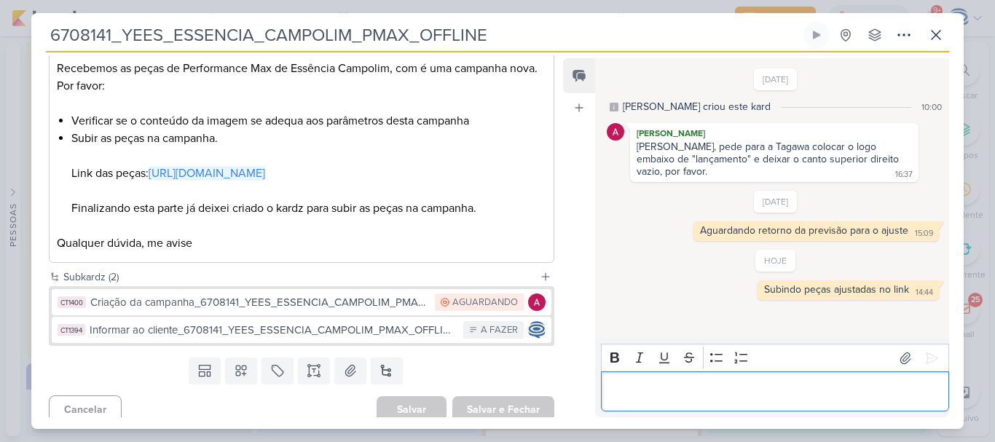
click at [699, 397] on p "Editor editing area: main" at bounding box center [774, 391] width 333 height 17
click at [699, 397] on p "[URL][DOMAIN_NAME]" at bounding box center [774, 391] width 333 height 17
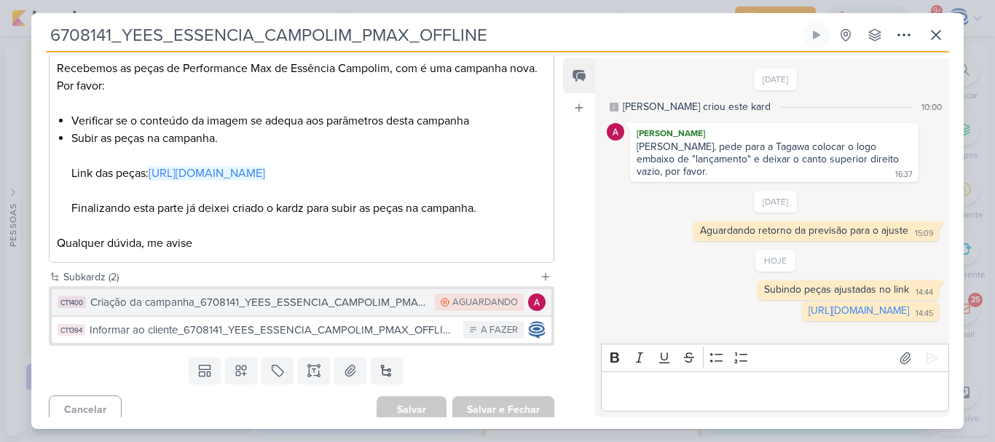
click at [278, 311] on div "Criação da campanha_6708141_YEES_ESSENCIA_CAMPOLIM_PMAX_OFFLINE" at bounding box center [258, 302] width 337 height 17
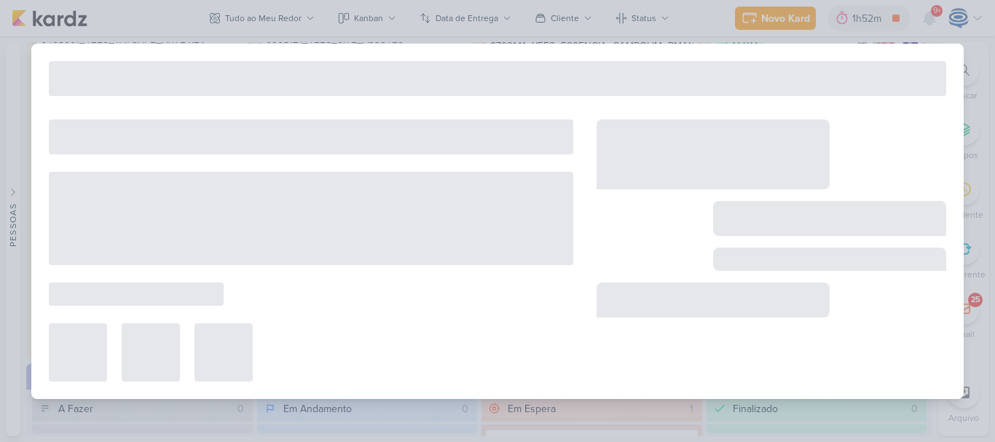
type input "Criação da campanha_6708141_YEES_ESSENCIA_CAMPOLIM_PMAX_OFFLINE"
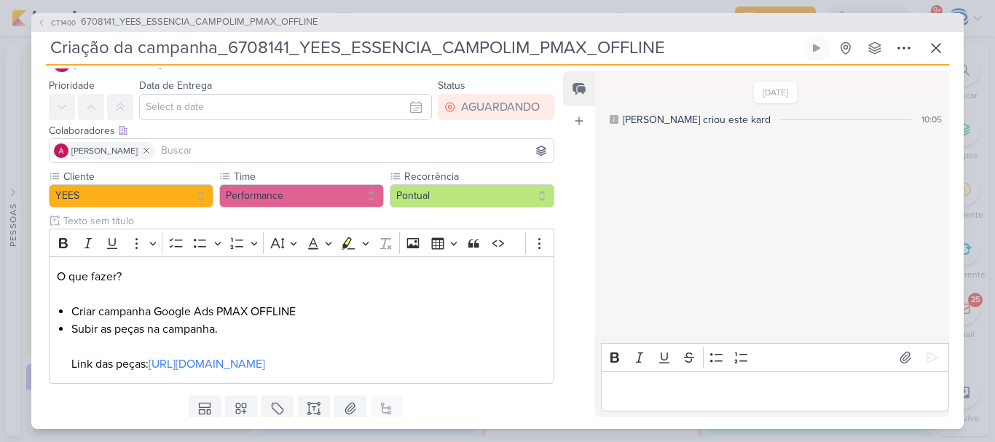
scroll to position [47, 0]
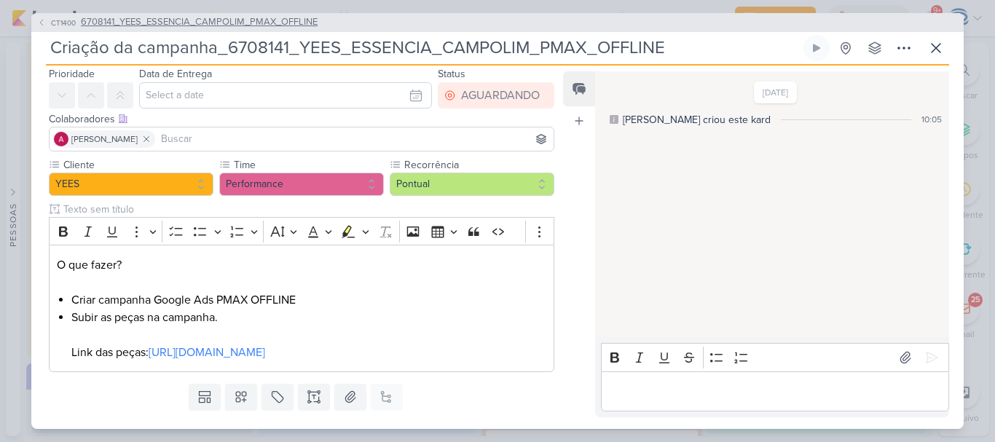
click at [309, 25] on span "6708141_YEES_ESSENCIA_CAMPOLIM_PMAX_OFFLINE" at bounding box center [199, 22] width 237 height 15
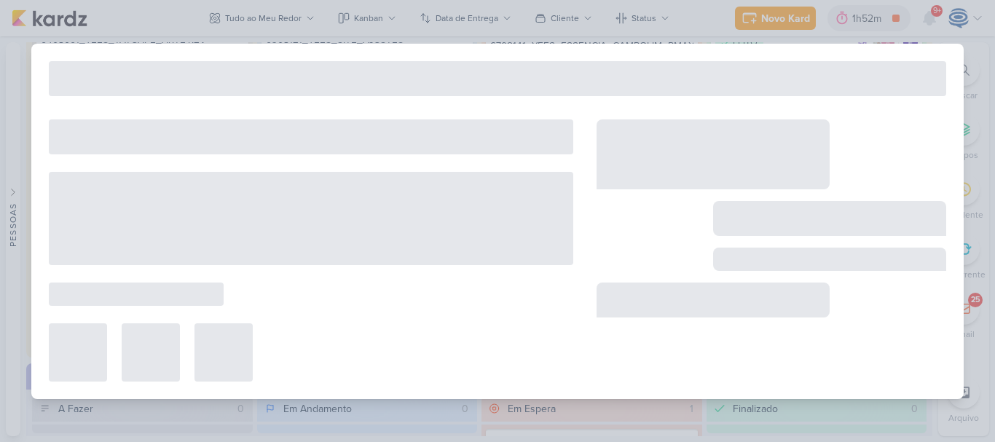
type input "6708141_YEES_ESSENCIA_CAMPOLIM_PMAX_OFFLINE"
type input "[DATE] 18:00"
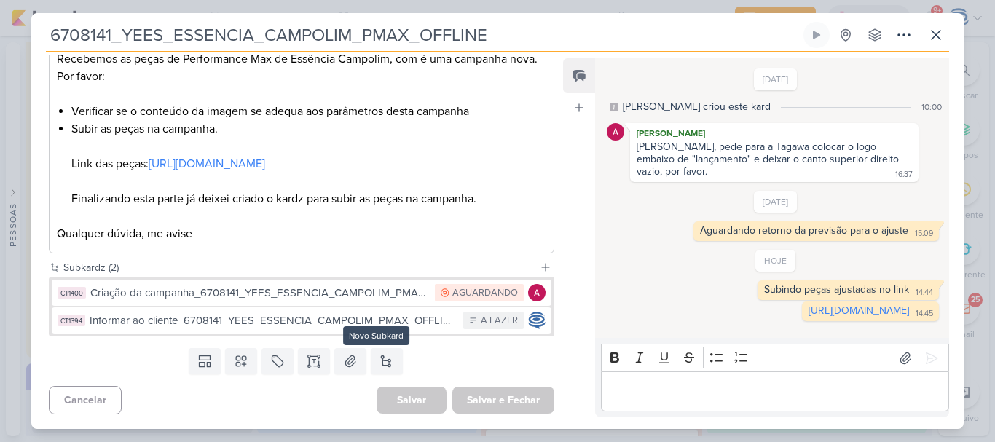
scroll to position [0, 0]
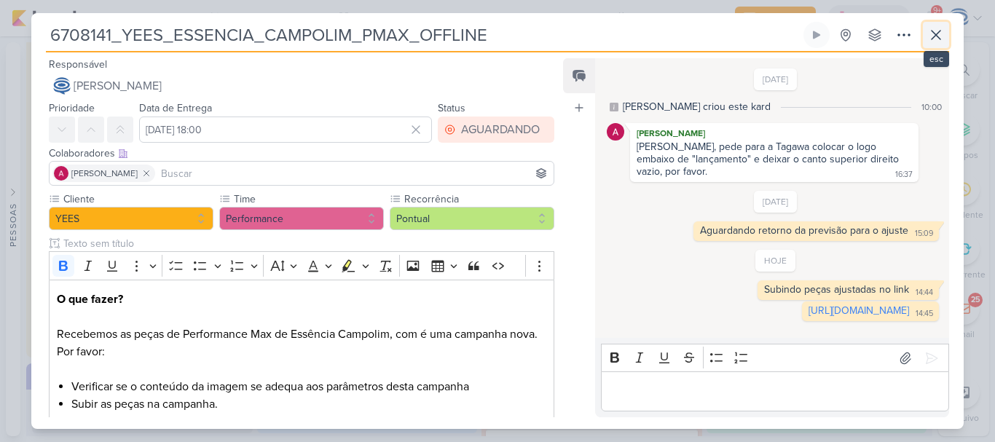
click at [929, 41] on icon at bounding box center [935, 34] width 17 height 17
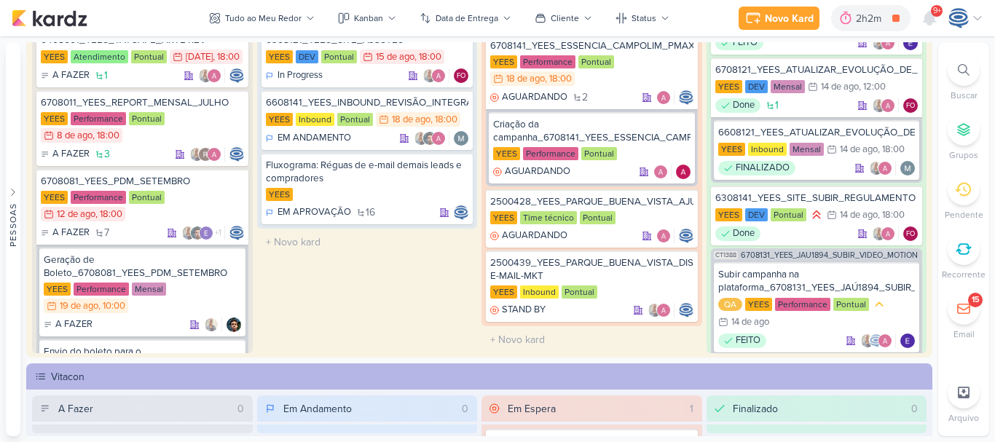
click at [961, 70] on icon at bounding box center [963, 70] width 12 height 12
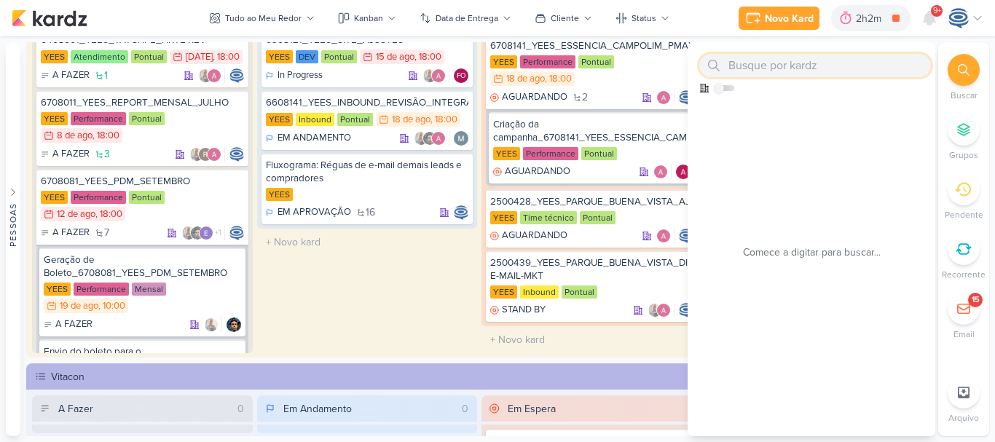
paste input "8708071"
type input "8708071"
click at [961, 70] on icon at bounding box center [963, 70] width 12 height 12
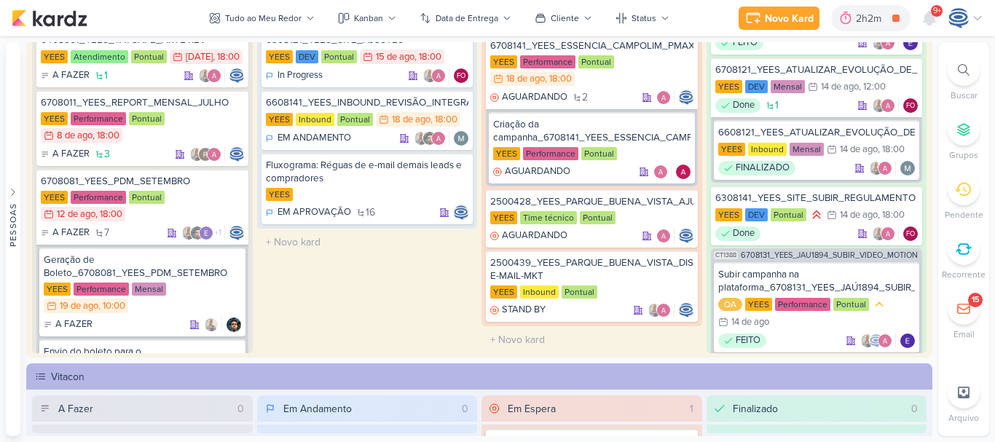
click at [953, 70] on div at bounding box center [963, 70] width 32 height 32
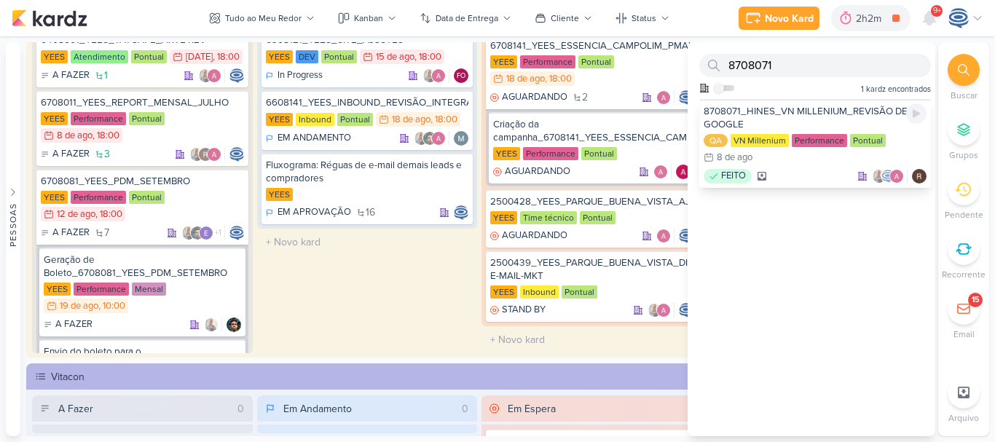
click at [806, 112] on div "8708071_HINES_VN MILLENIUM_REVISÃO DE GOOGLE" at bounding box center [814, 118] width 223 height 26
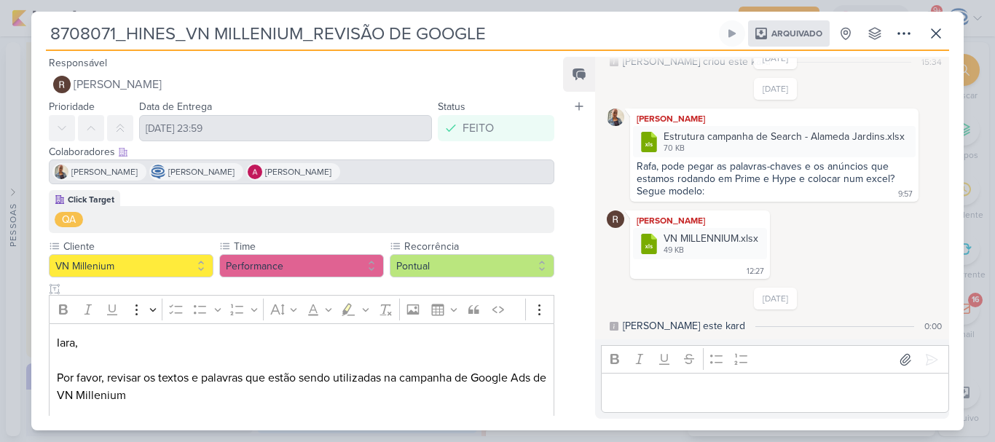
scroll to position [31, 0]
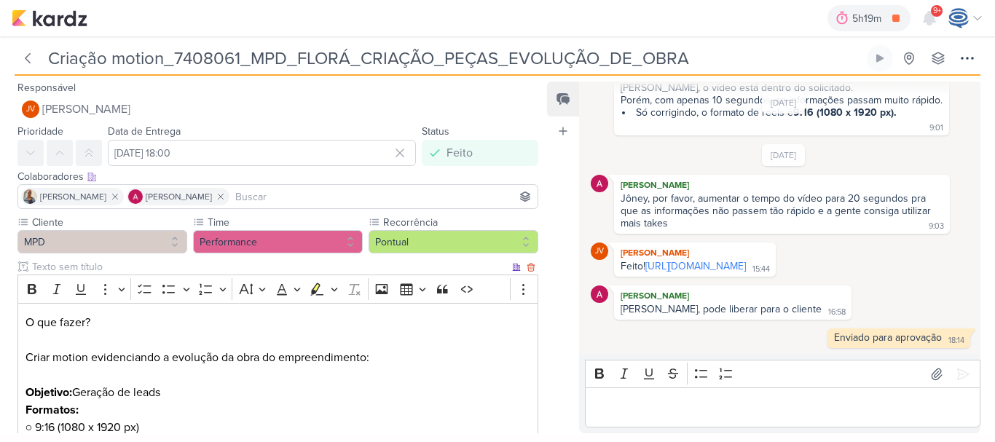
scroll to position [285, 0]
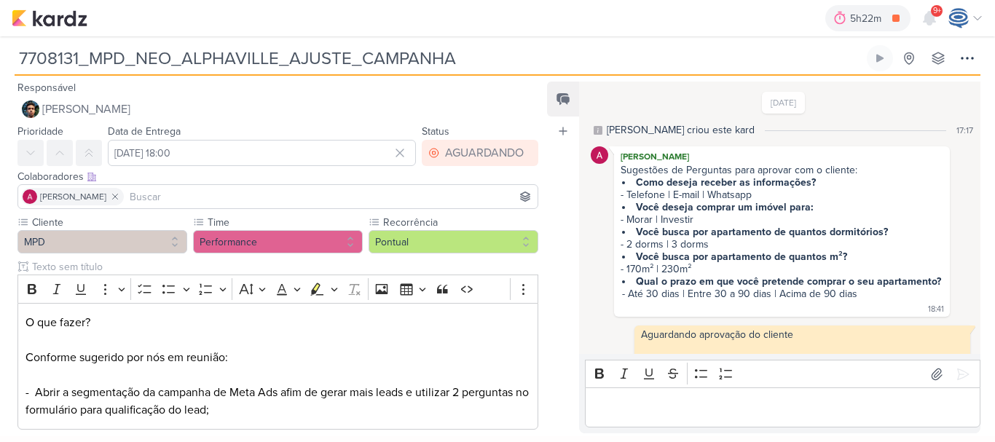
scroll to position [420, 0]
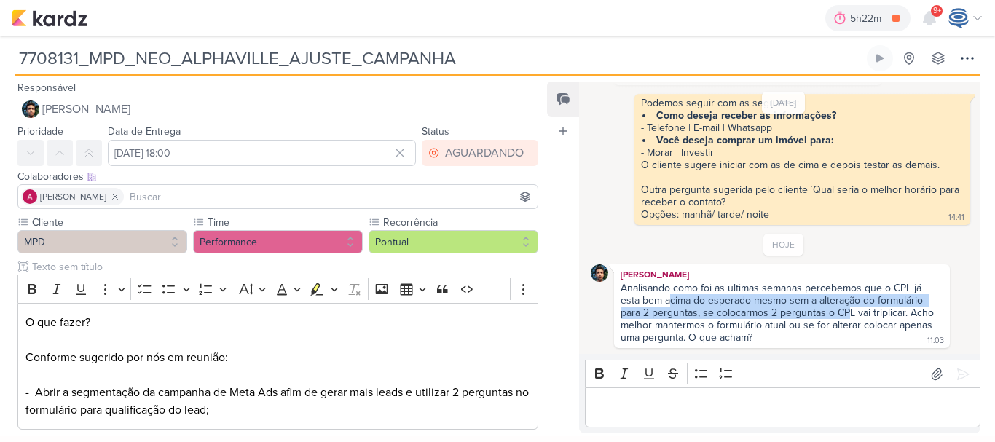
drag, startPoint x: 669, startPoint y: 296, endPoint x: 845, endPoint y: 308, distance: 176.6
click at [845, 308] on div "Analisando como foi as ultimas semanas percebemos que o CPL já esta bem acima d…" at bounding box center [778, 313] width 316 height 62
click at [674, 299] on div "Analisando como foi as ultimas semanas percebemos que o CPL já esta bem acima d…" at bounding box center [778, 313] width 316 height 62
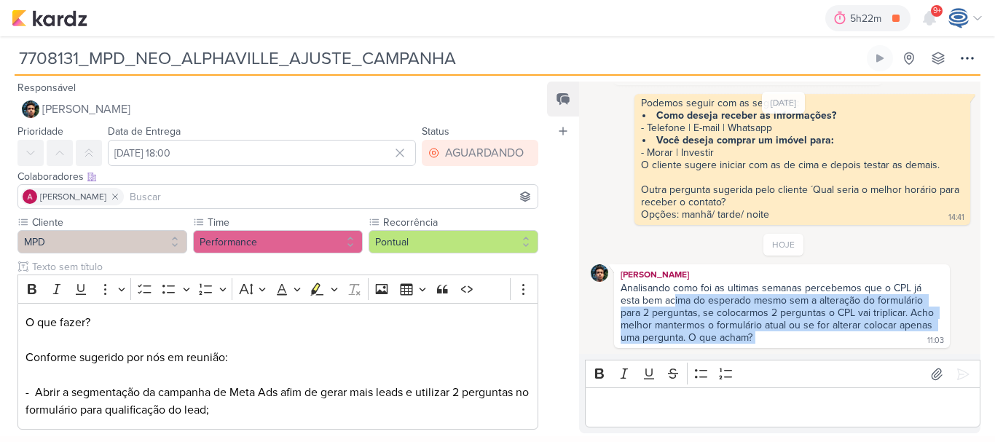
drag, startPoint x: 674, startPoint y: 299, endPoint x: 882, endPoint y: 335, distance: 211.4
click at [882, 335] on div "Analisando como foi as ultimas semanas percebemos que o CPL já esta bem acima d…" at bounding box center [782, 313] width 330 height 63
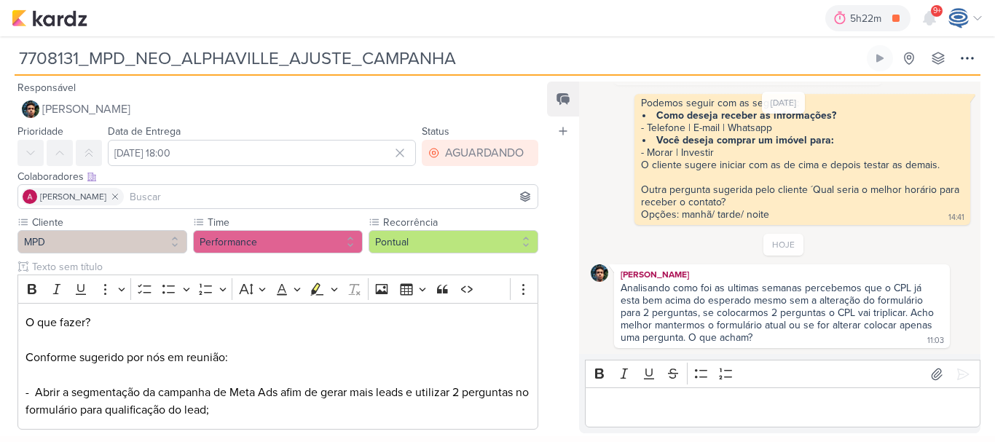
click at [882, 335] on div "Analisando como foi as ultimas semanas percebemos que o CPL já esta bem acima d…" at bounding box center [782, 313] width 330 height 63
click at [657, 412] on p "Editor editing area: main" at bounding box center [783, 407] width 380 height 17
click at [580, 189] on div "13/8/25 Caroline criou este kard 17:17 Alessandra Gomes Sugestões de Perguntas …" at bounding box center [779, 218] width 400 height 271
click at [622, 393] on div "Editor editing area: main" at bounding box center [782, 407] width 395 height 40
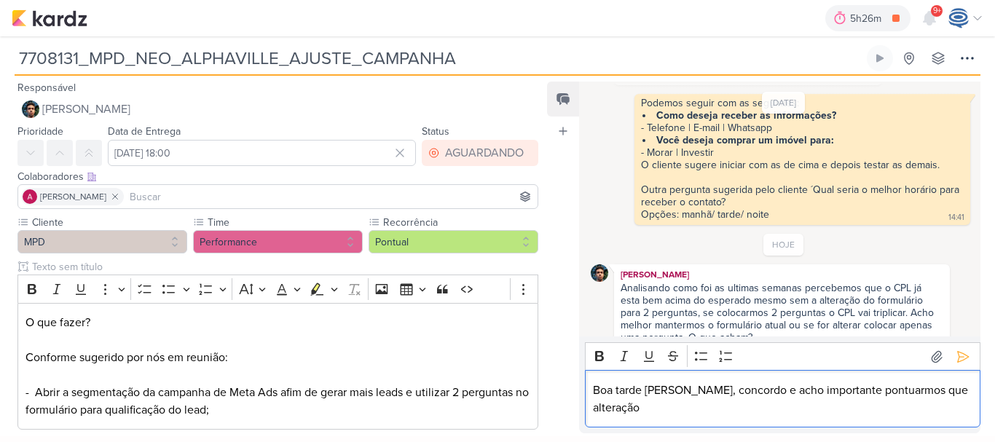
scroll to position [438, 0]
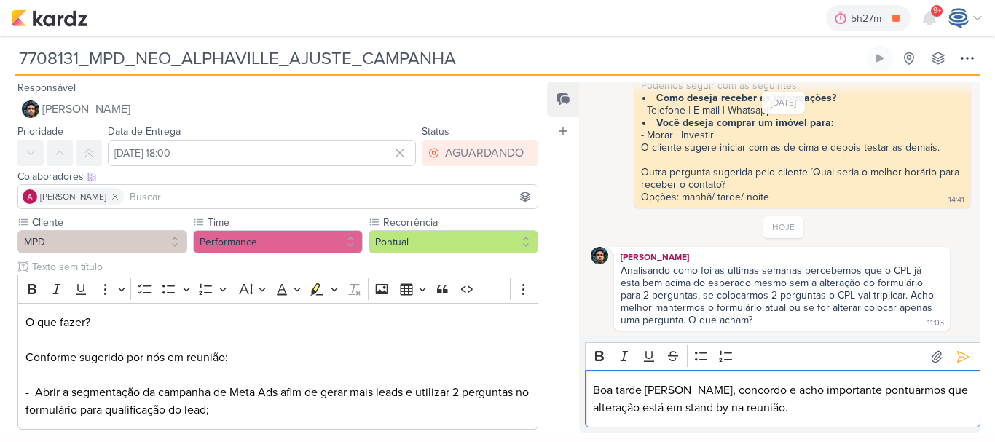
click at [695, 393] on p "Boa tarde Nelito, concordo e acho importante pontuarmos que alteração está em s…" at bounding box center [783, 399] width 380 height 35
click at [732, 390] on p "Boa tarde Nelito, concordo e acho importante pontuarmos que alteração está em s…" at bounding box center [783, 399] width 380 height 35
click at [846, 415] on p "Boa tarde Nelito, concordo com você e acho importante pontuarmos que alteração …" at bounding box center [783, 399] width 380 height 35
click at [735, 411] on p "Boa tarde Nelito, concordo com você e acho importante pontuarmos que alteração …" at bounding box center [783, 399] width 380 height 35
click at [795, 412] on p "Boa tarde Nelito, concordo com você e acho importante pontuarmos que alteração …" at bounding box center [783, 399] width 380 height 35
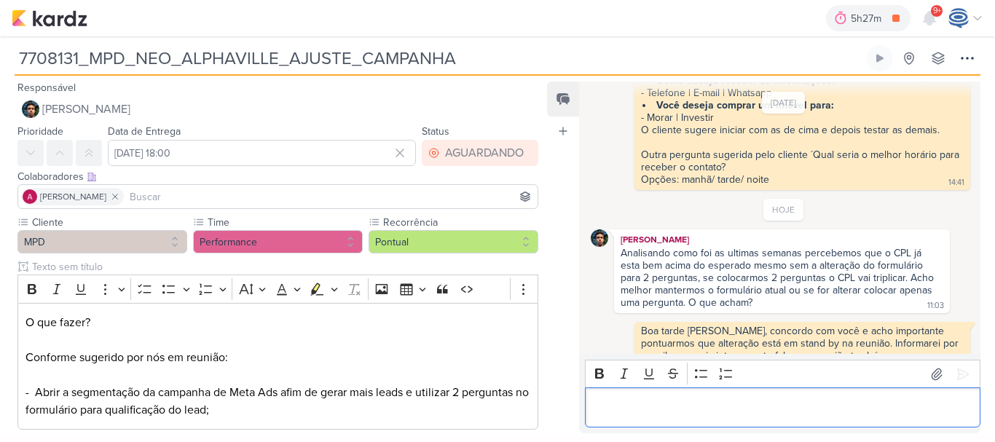
scroll to position [473, 0]
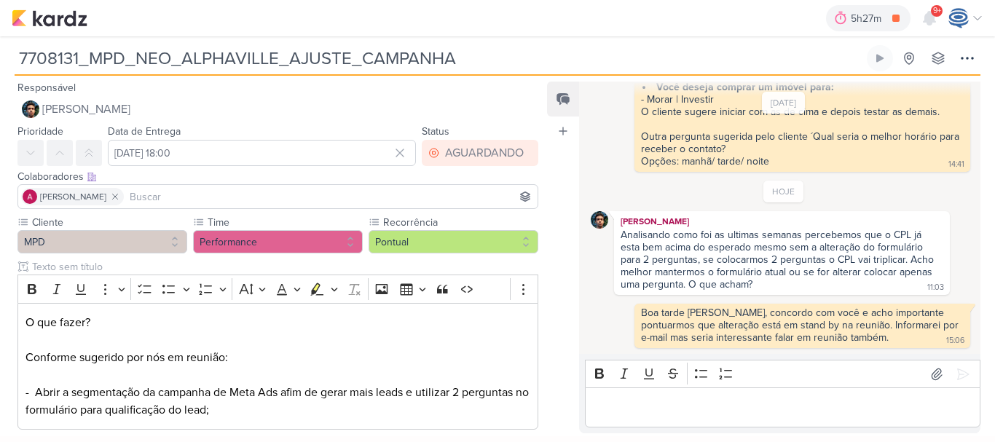
click at [474, 61] on input "7708131_MPD_NEO_ALPHAVILLE_AJUSTE_CAMPANHA" at bounding box center [439, 58] width 849 height 26
drag, startPoint x: 474, startPoint y: 61, endPoint x: 0, endPoint y: 80, distance: 474.4
click at [0, 80] on div "7708131_MPD_NEO_ALPHAVILLE_AJUSTE_CAMPANHA Criado por mim nenhum grupo disponív…" at bounding box center [497, 236] width 995 height 400
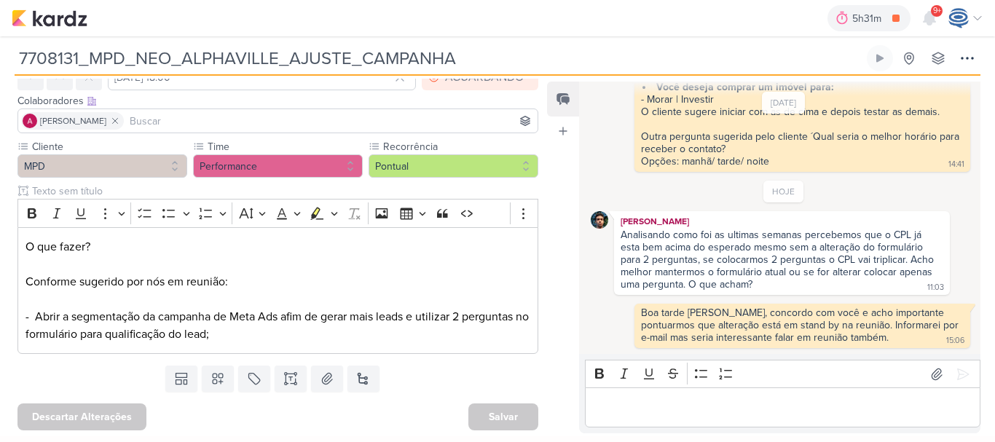
scroll to position [0, 0]
